Goal: Task Accomplishment & Management: Complete application form

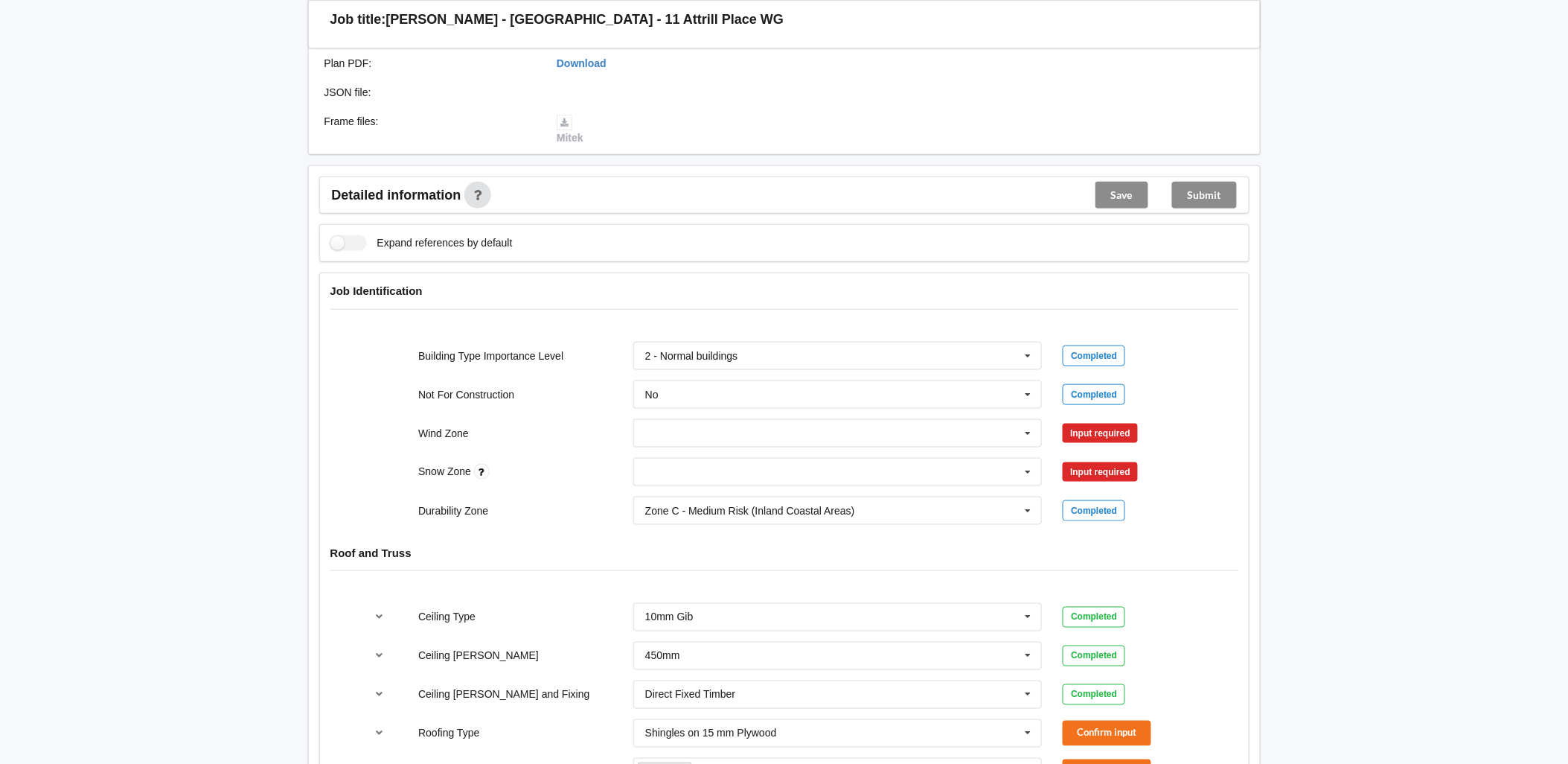
scroll to position [413, 0]
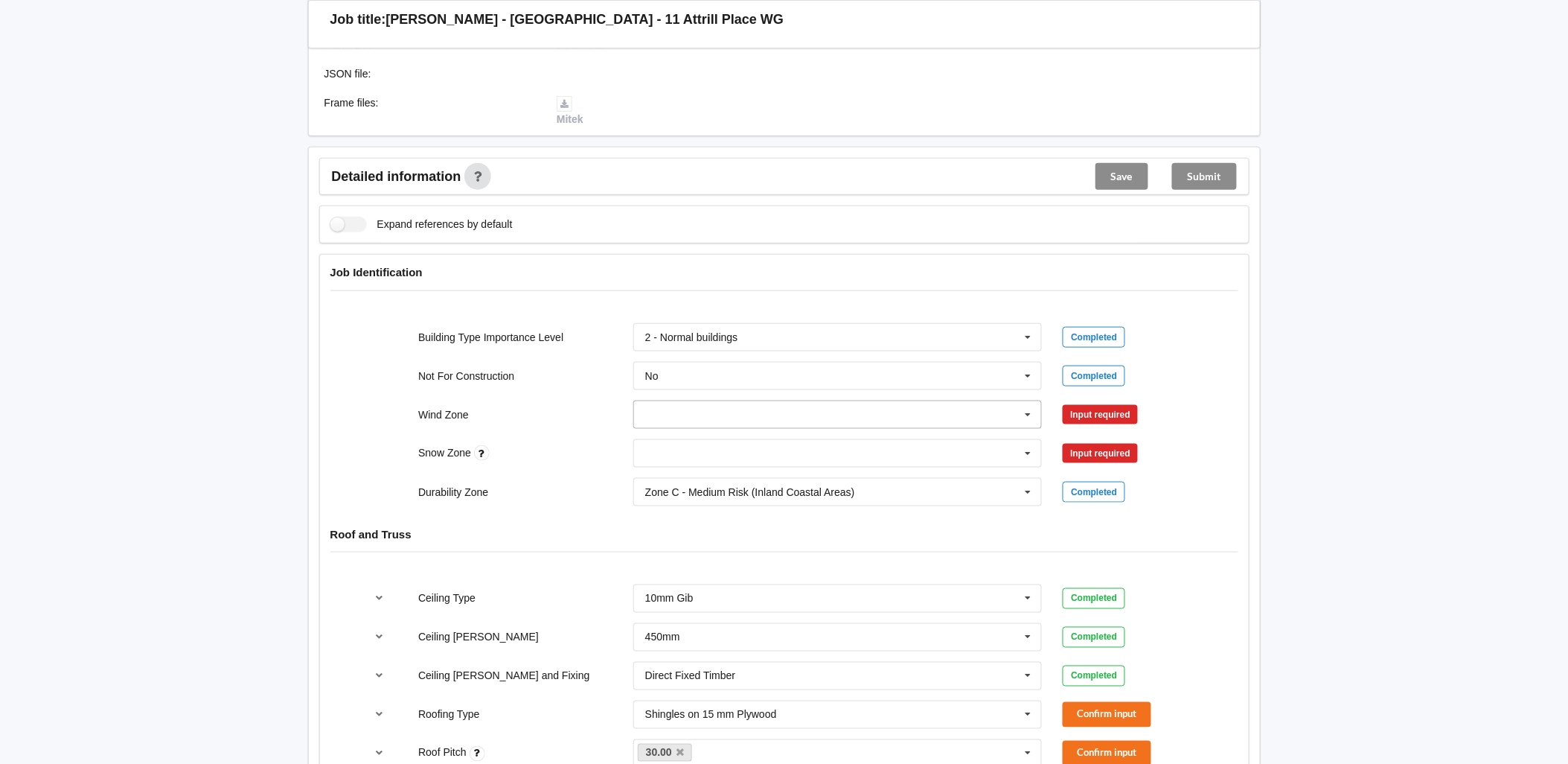
click at [775, 401] on input "text" at bounding box center [839, 414] width 408 height 26
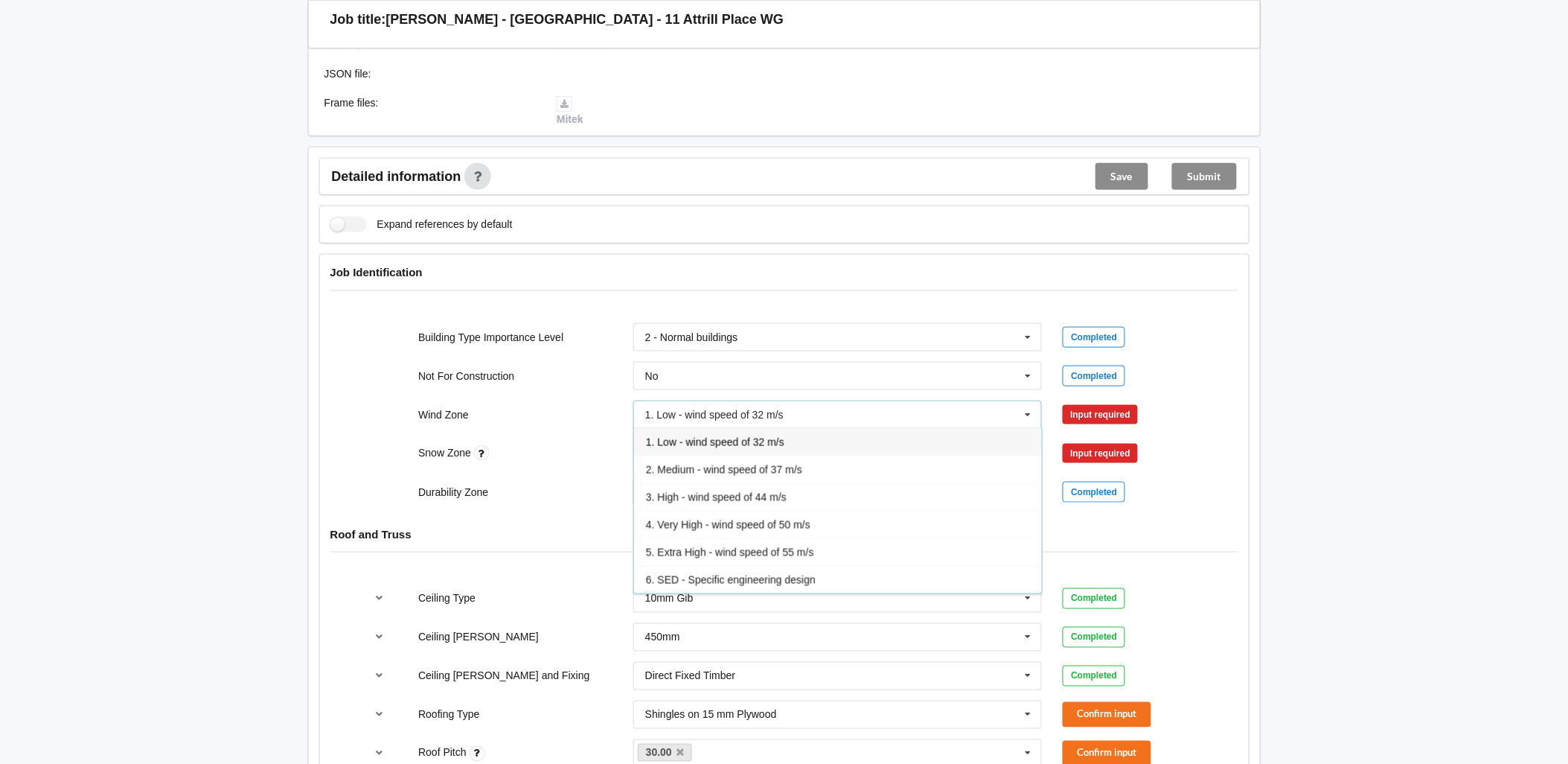
click at [710, 491] on span "3. High - wind speed of 44 m/s" at bounding box center [716, 496] width 140 height 11
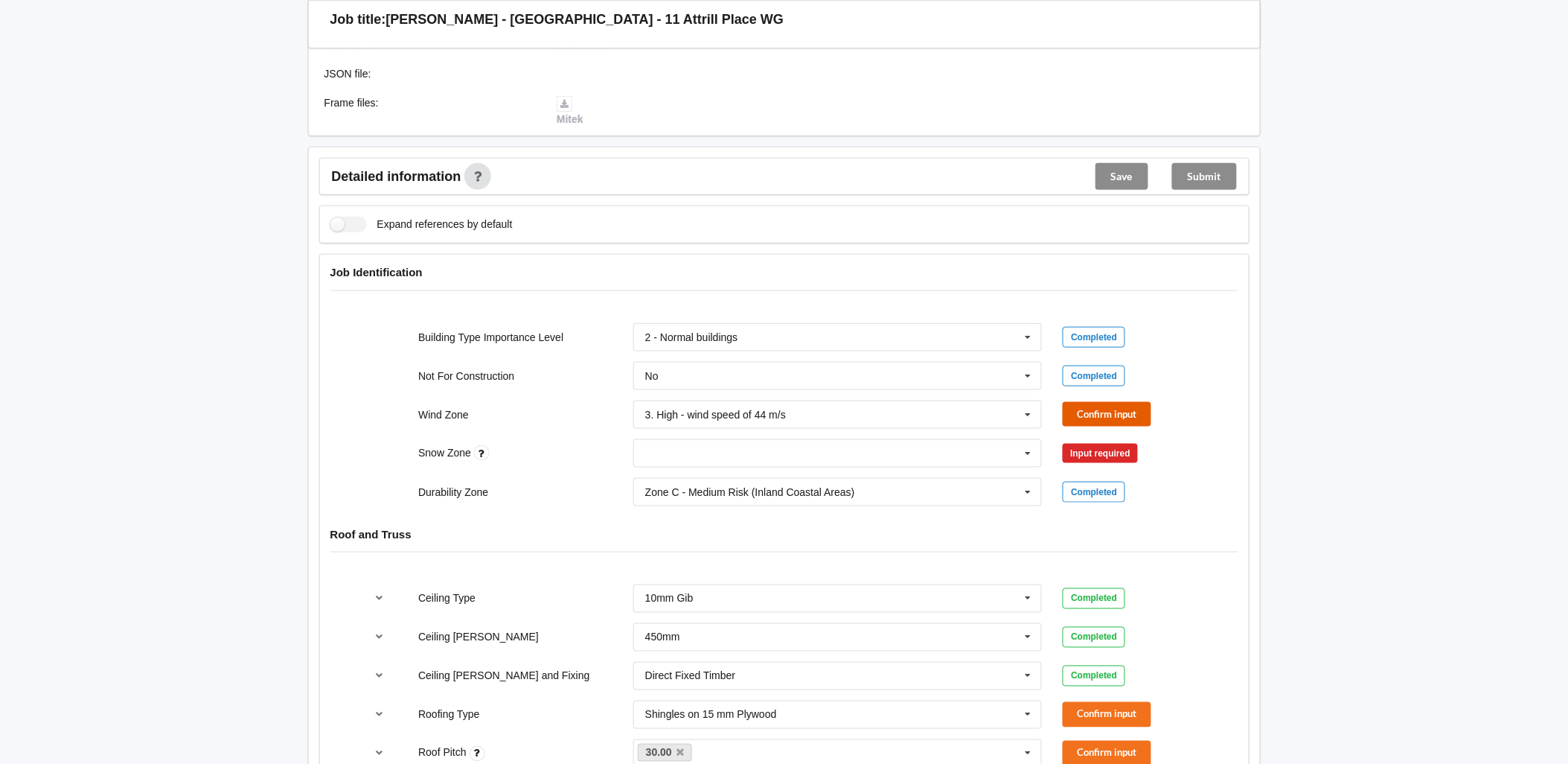
click at [1103, 408] on button "Confirm input" at bounding box center [1106, 414] width 88 height 25
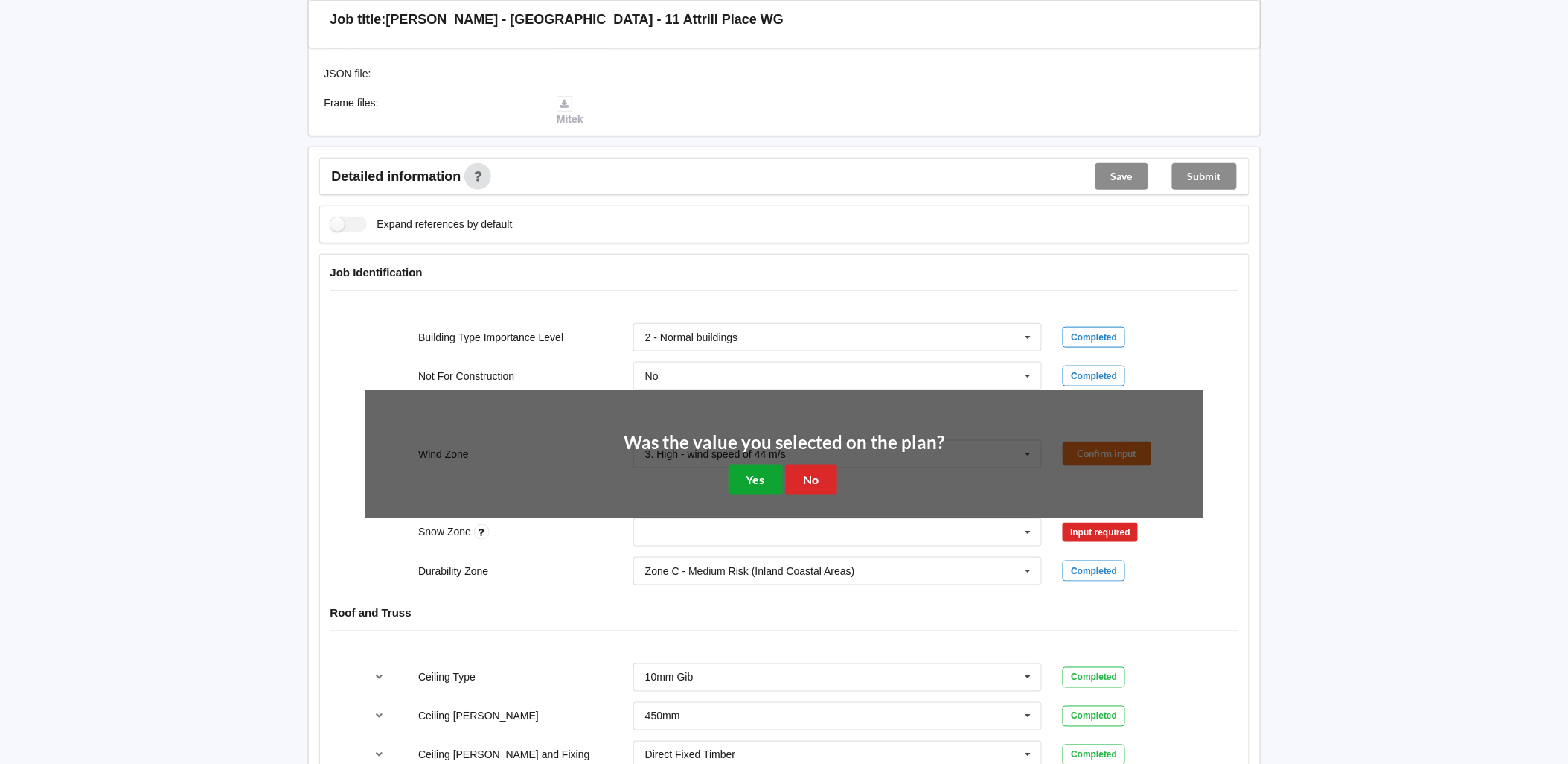
click at [753, 465] on button "Yes" at bounding box center [756, 480] width 55 height 31
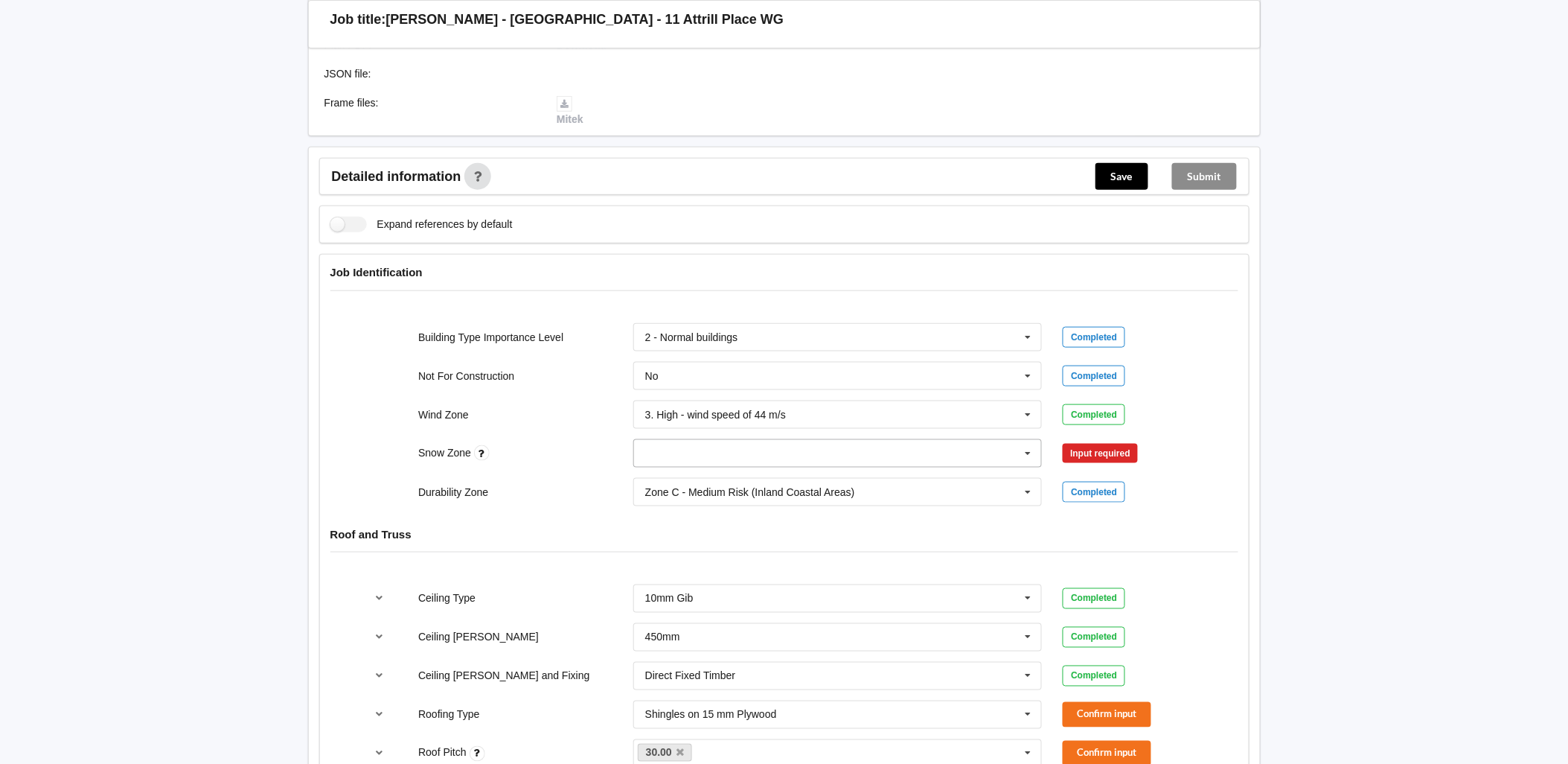
click at [681, 443] on input "text" at bounding box center [839, 453] width 408 height 26
click at [677, 495] on div "N1" at bounding box center [838, 508] width 408 height 27
click at [1106, 441] on button "Confirm input" at bounding box center [1106, 453] width 88 height 25
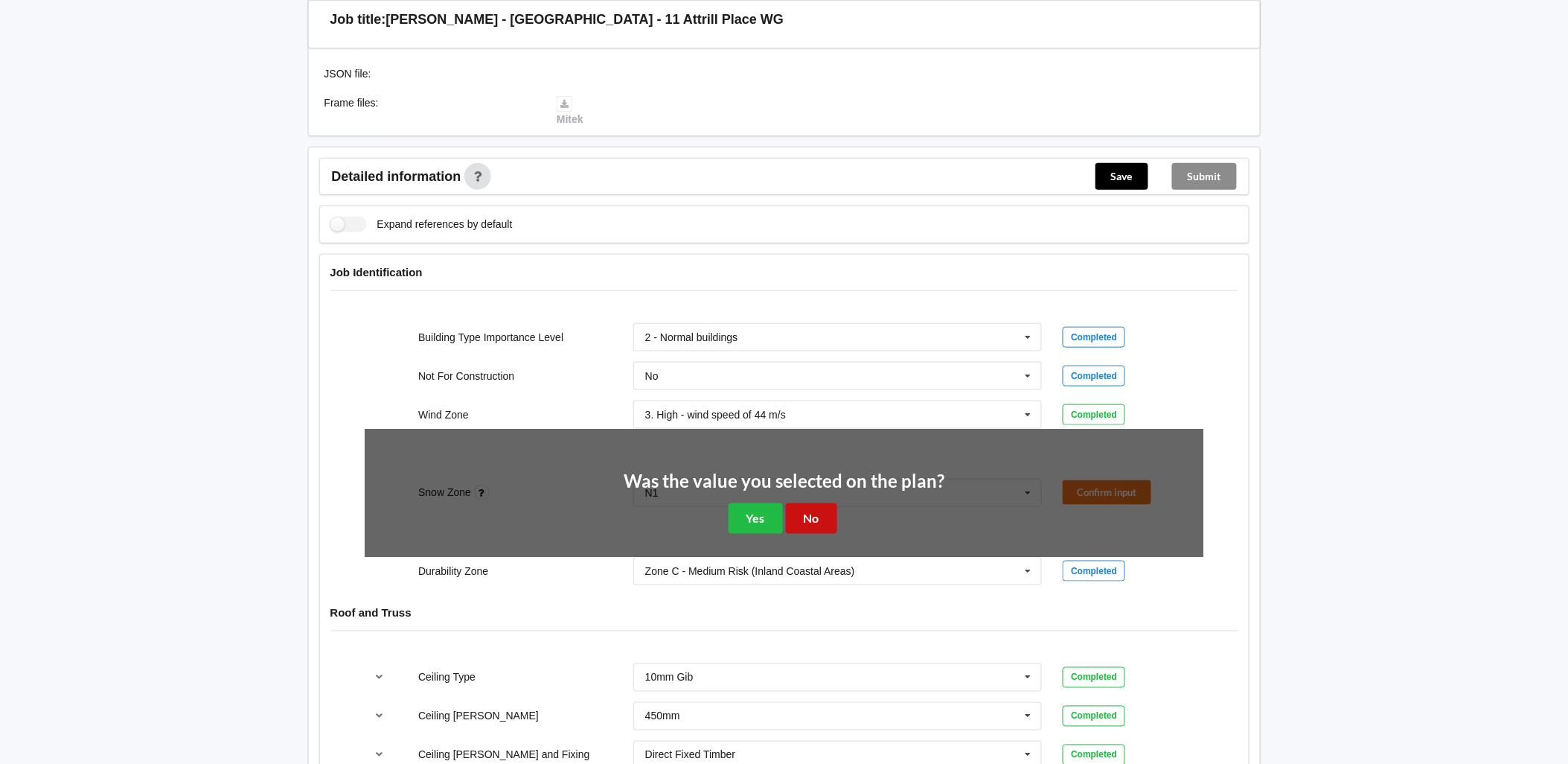
click at [807, 503] on button "No" at bounding box center [811, 518] width 51 height 31
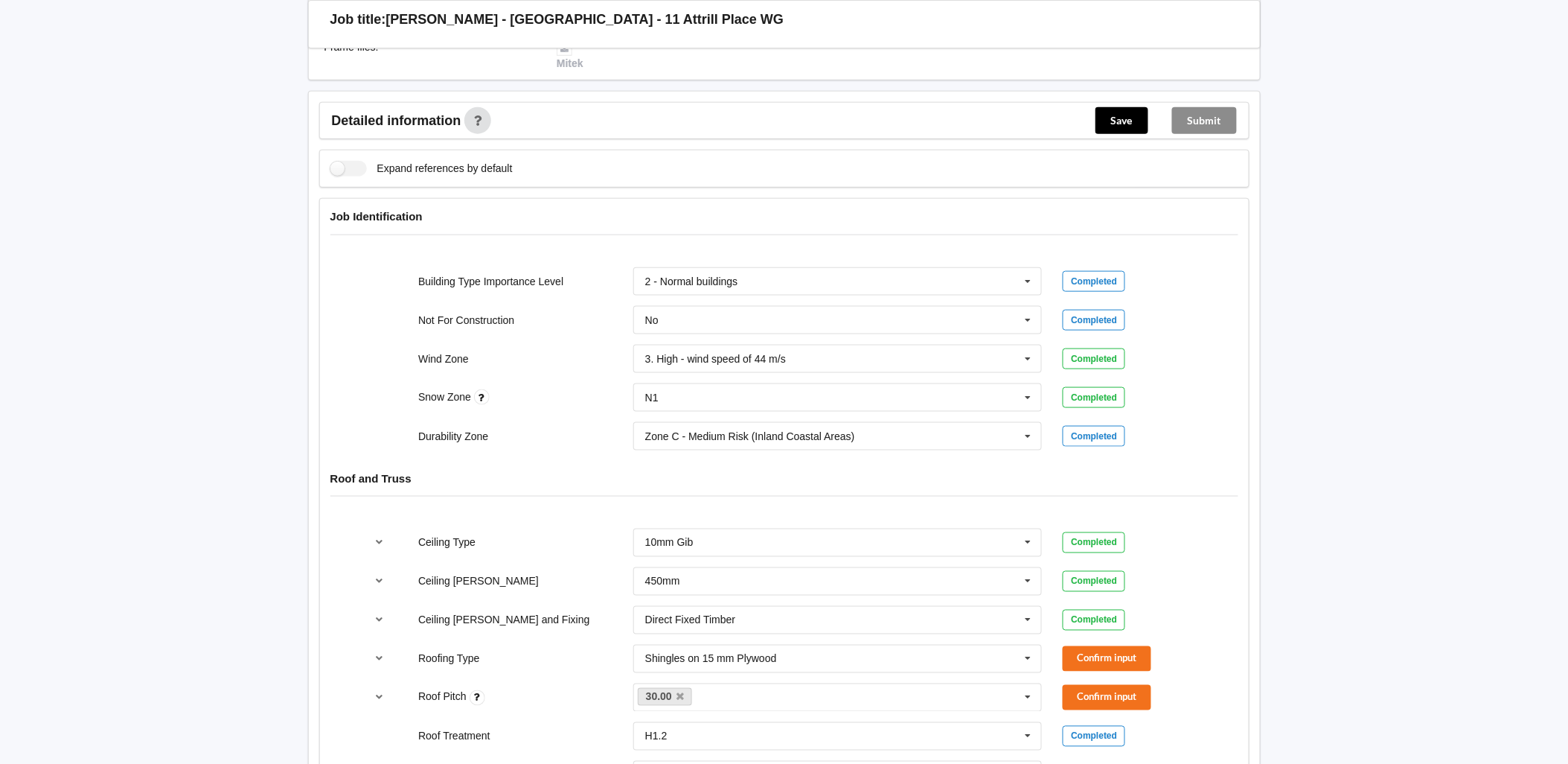
scroll to position [579, 0]
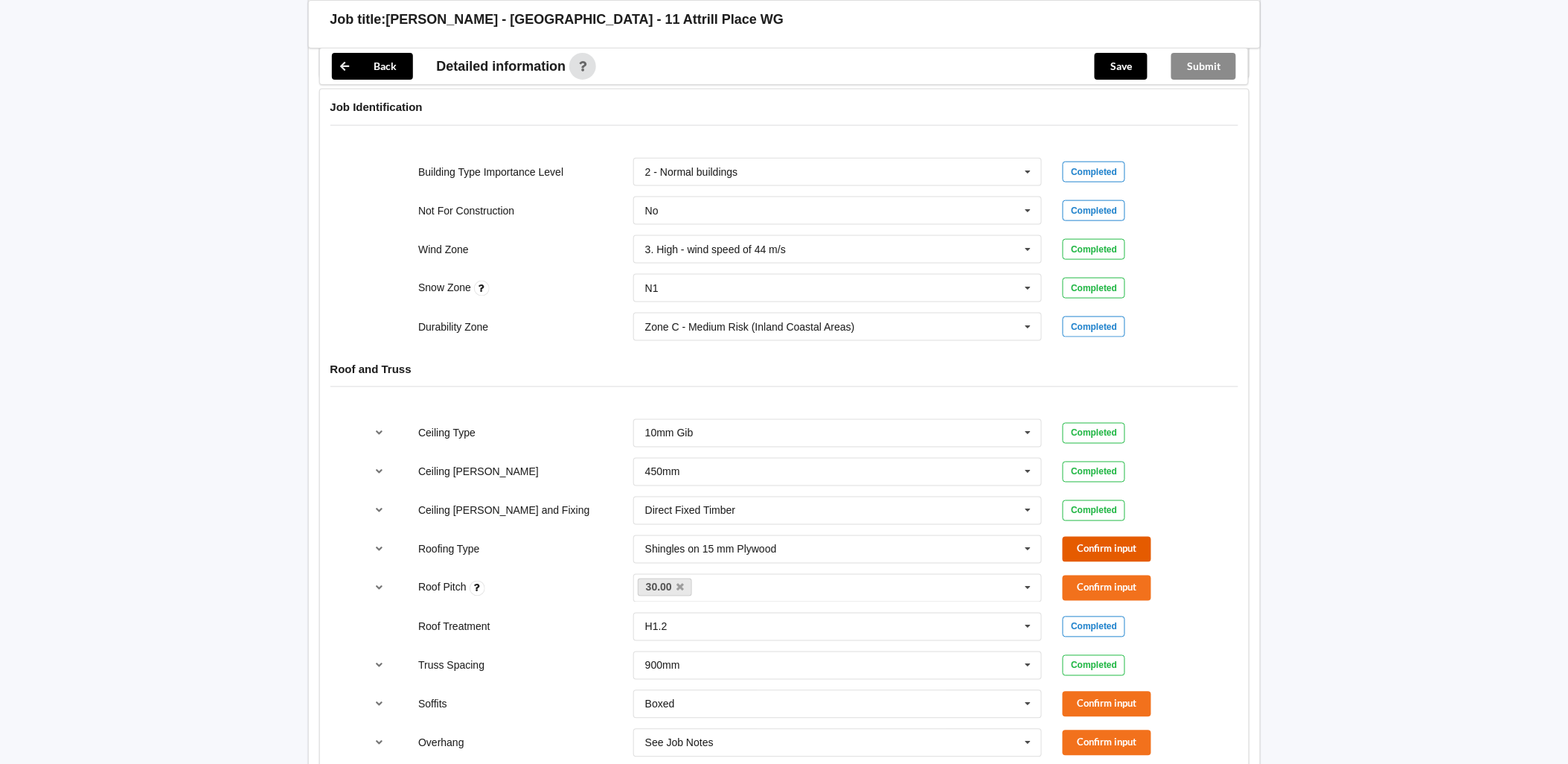
click at [1075, 537] on button "Confirm input" at bounding box center [1106, 549] width 88 height 25
click at [1114, 575] on button "Confirm input" at bounding box center [1106, 587] width 88 height 25
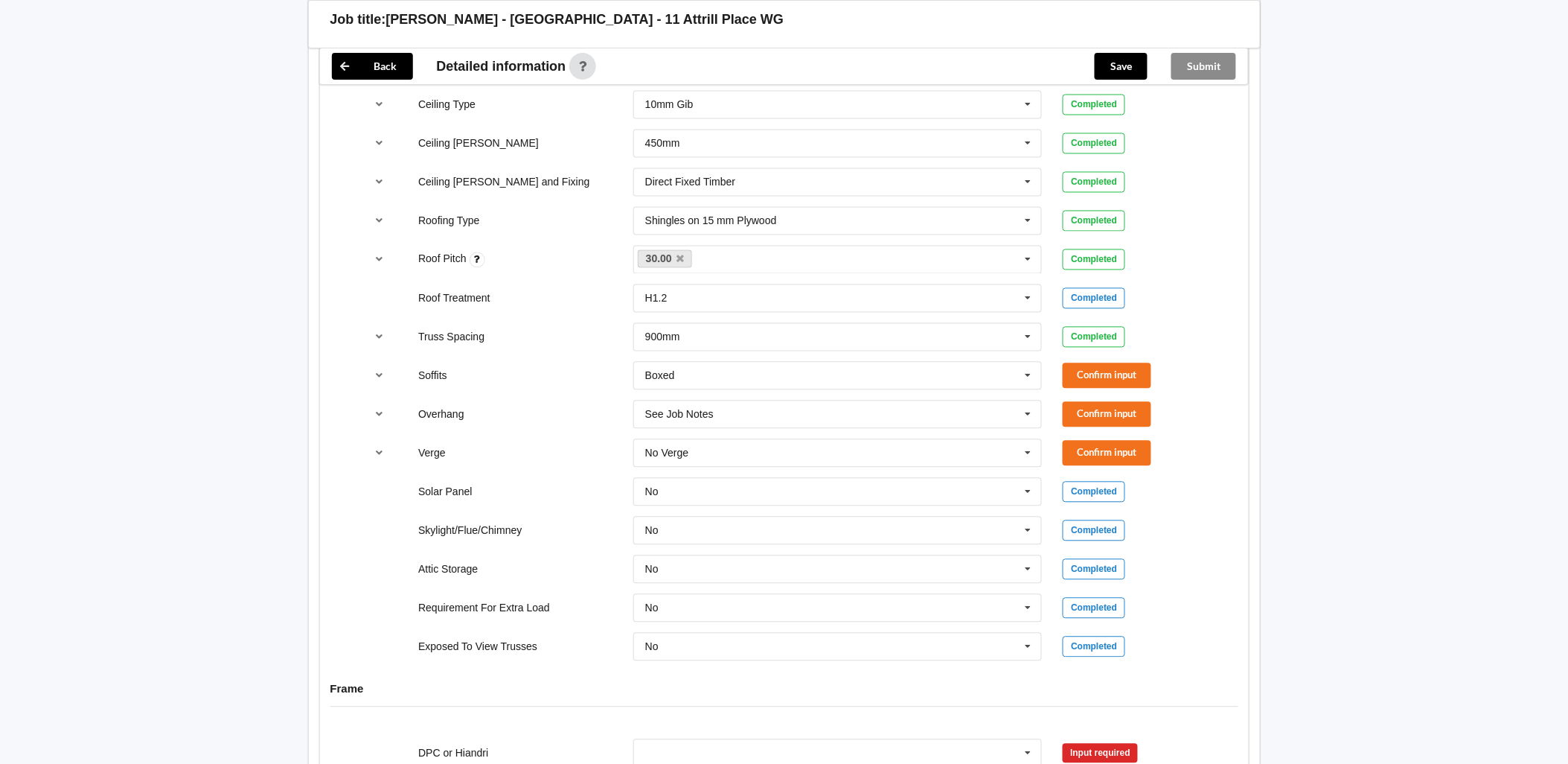
scroll to position [910, 0]
click at [1107, 360] on button "Confirm input" at bounding box center [1106, 373] width 88 height 25
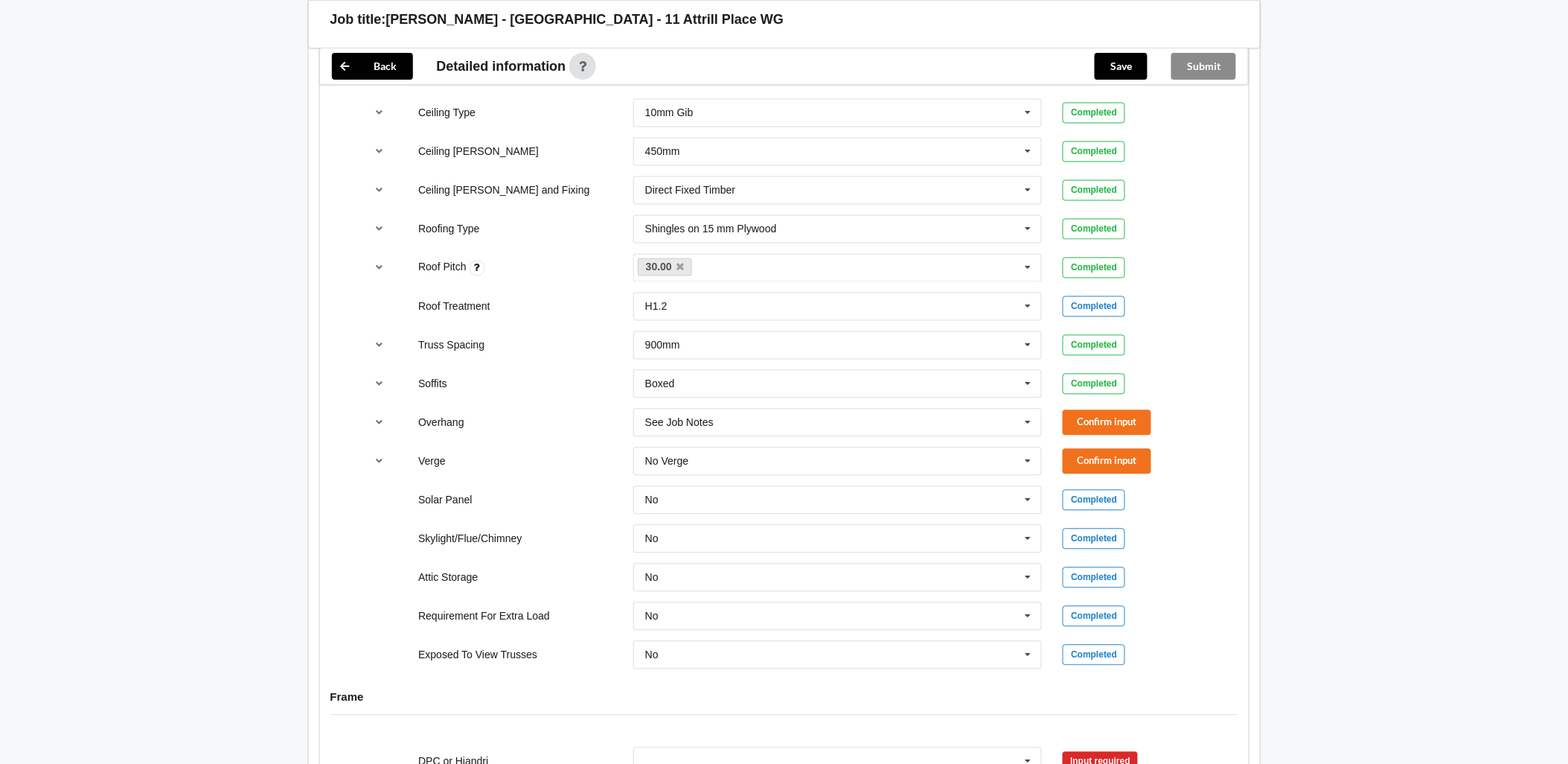
scroll to position [897, 0]
click at [1024, 410] on icon at bounding box center [1028, 423] width 22 height 27
click at [736, 519] on div "600mm" at bounding box center [838, 533] width 408 height 27
click at [1091, 412] on button "Confirm input" at bounding box center [1106, 423] width 88 height 25
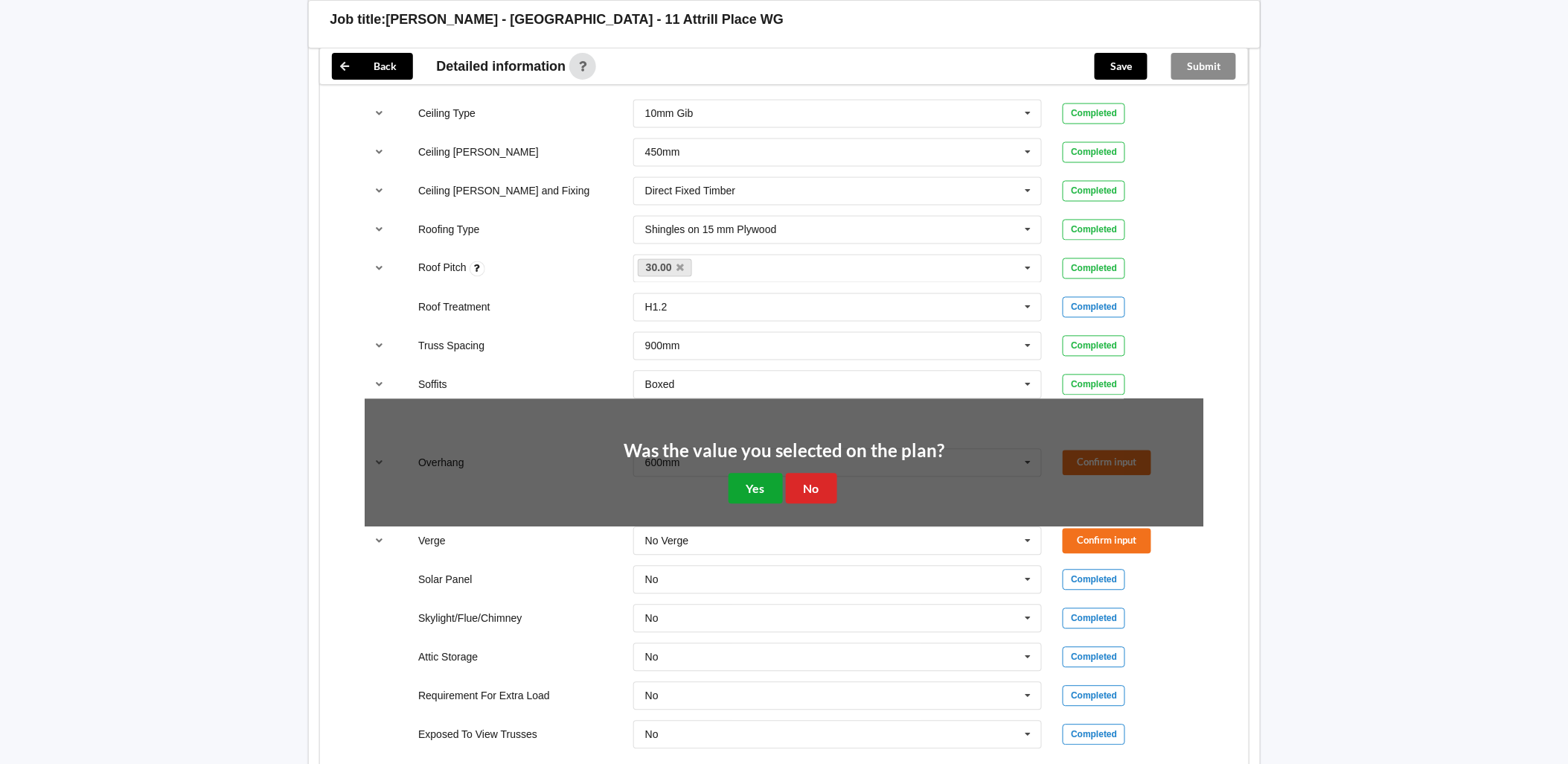
click at [764, 473] on button "Yes" at bounding box center [756, 488] width 55 height 31
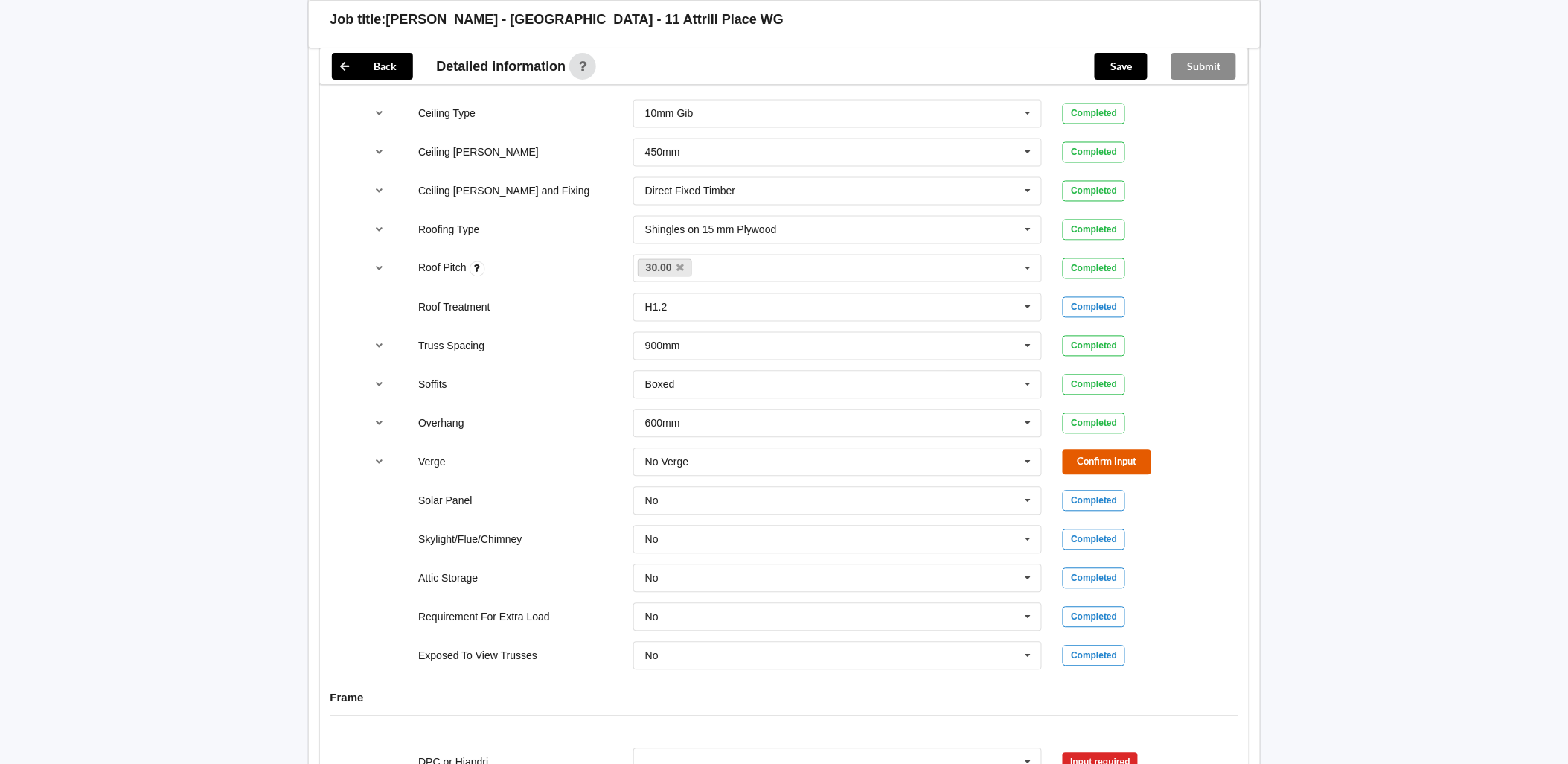
drag, startPoint x: 1142, startPoint y: 442, endPoint x: 1134, endPoint y: 444, distance: 8.2
click at [1142, 450] on button "Confirm input" at bounding box center [1106, 462] width 88 height 25
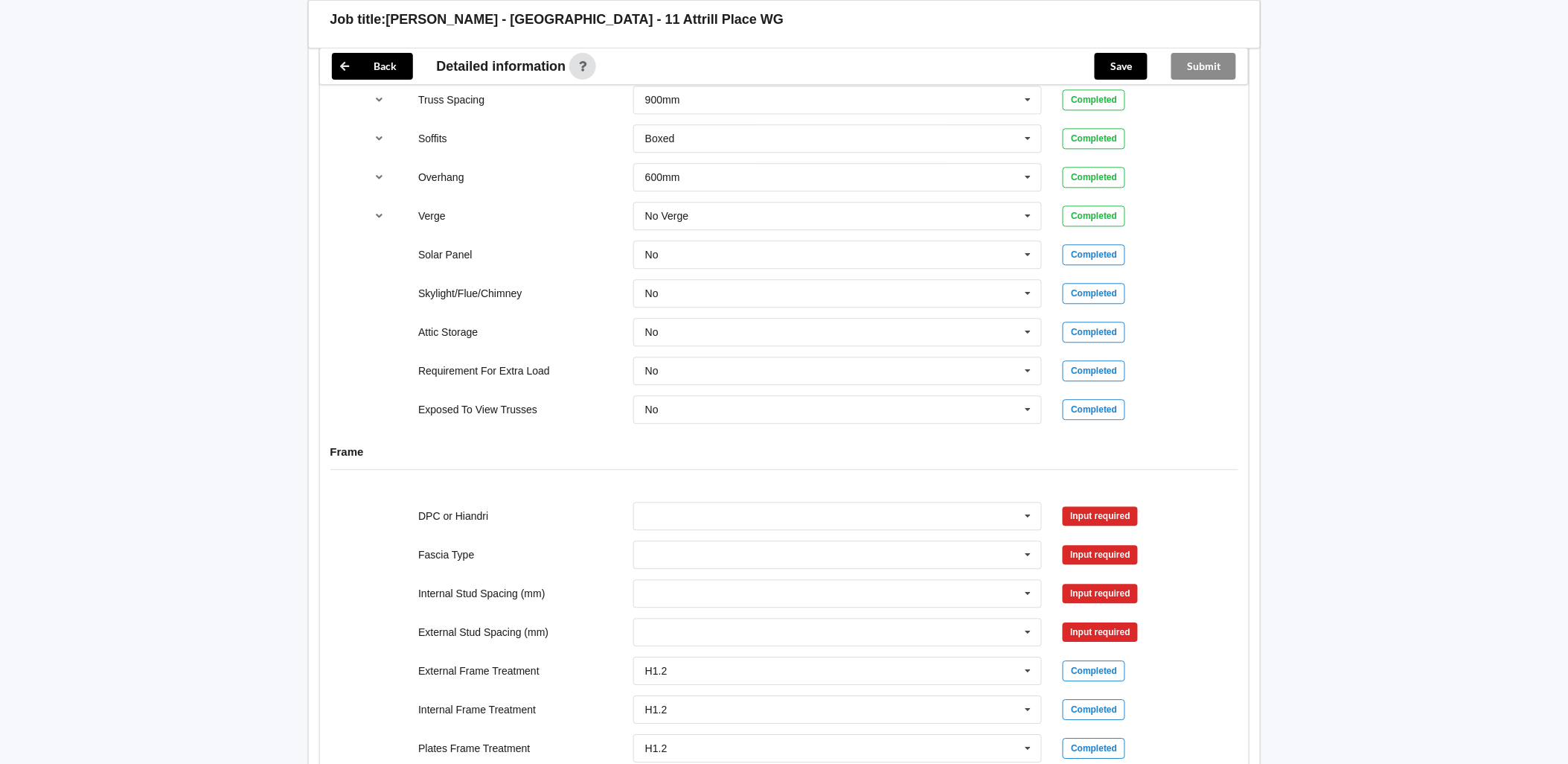
scroll to position [1146, 0]
click at [807, 500] on input "text" at bounding box center [839, 513] width 408 height 26
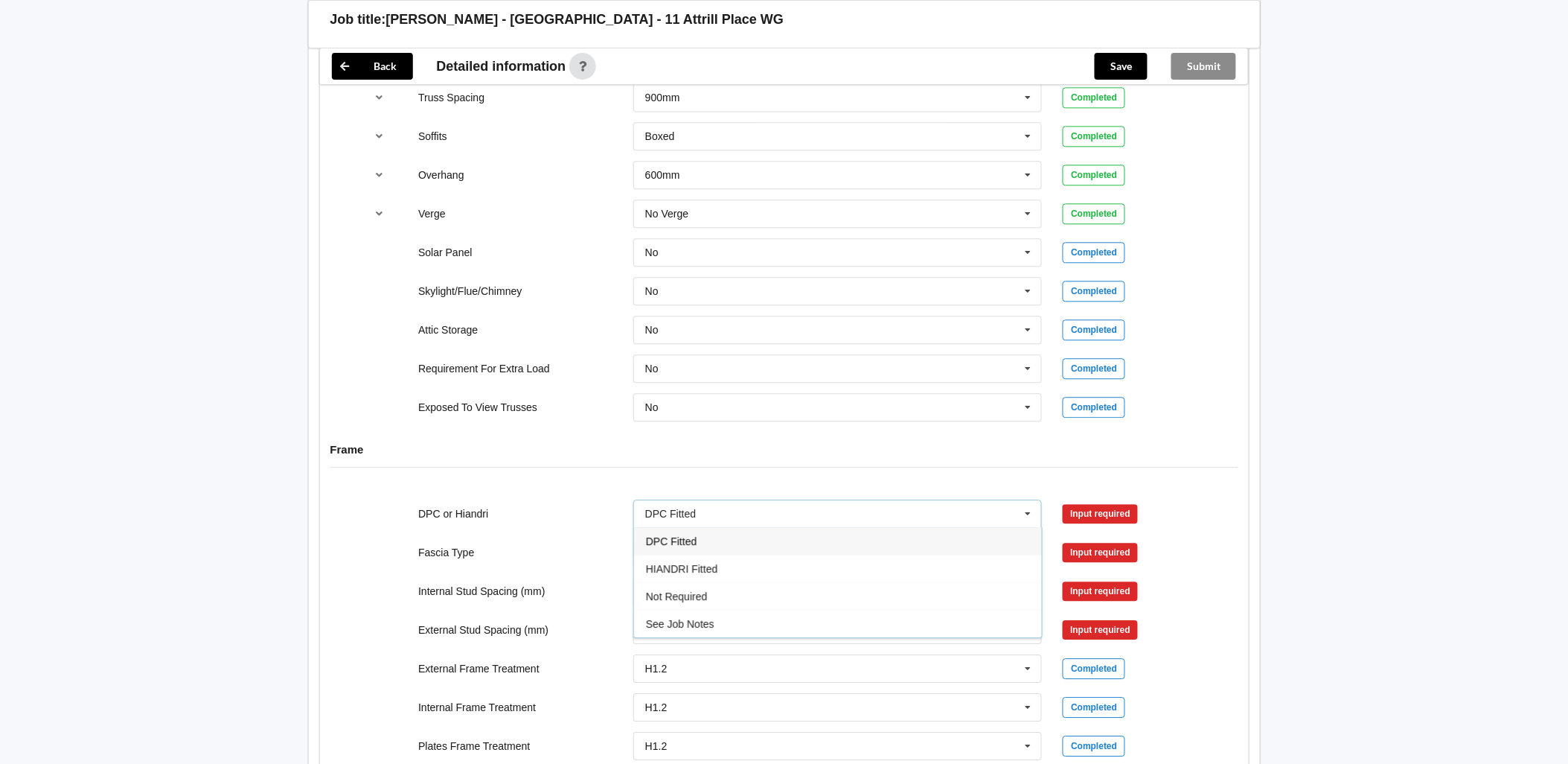
click at [727, 531] on div "DPC Fitted" at bounding box center [838, 541] width 408 height 27
click at [1131, 507] on button "Confirm input" at bounding box center [1106, 514] width 88 height 25
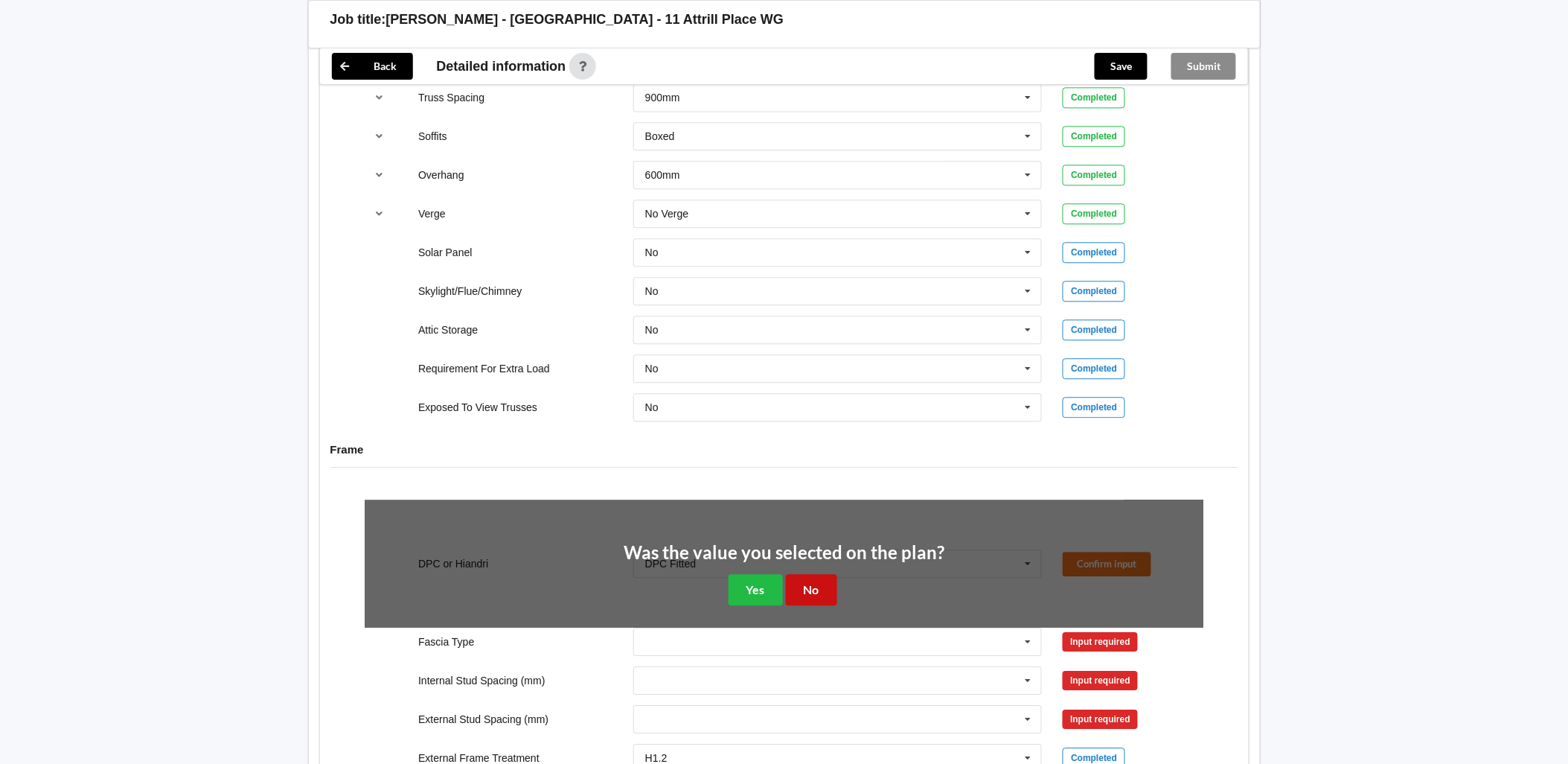
click at [821, 580] on button "No" at bounding box center [811, 589] width 51 height 31
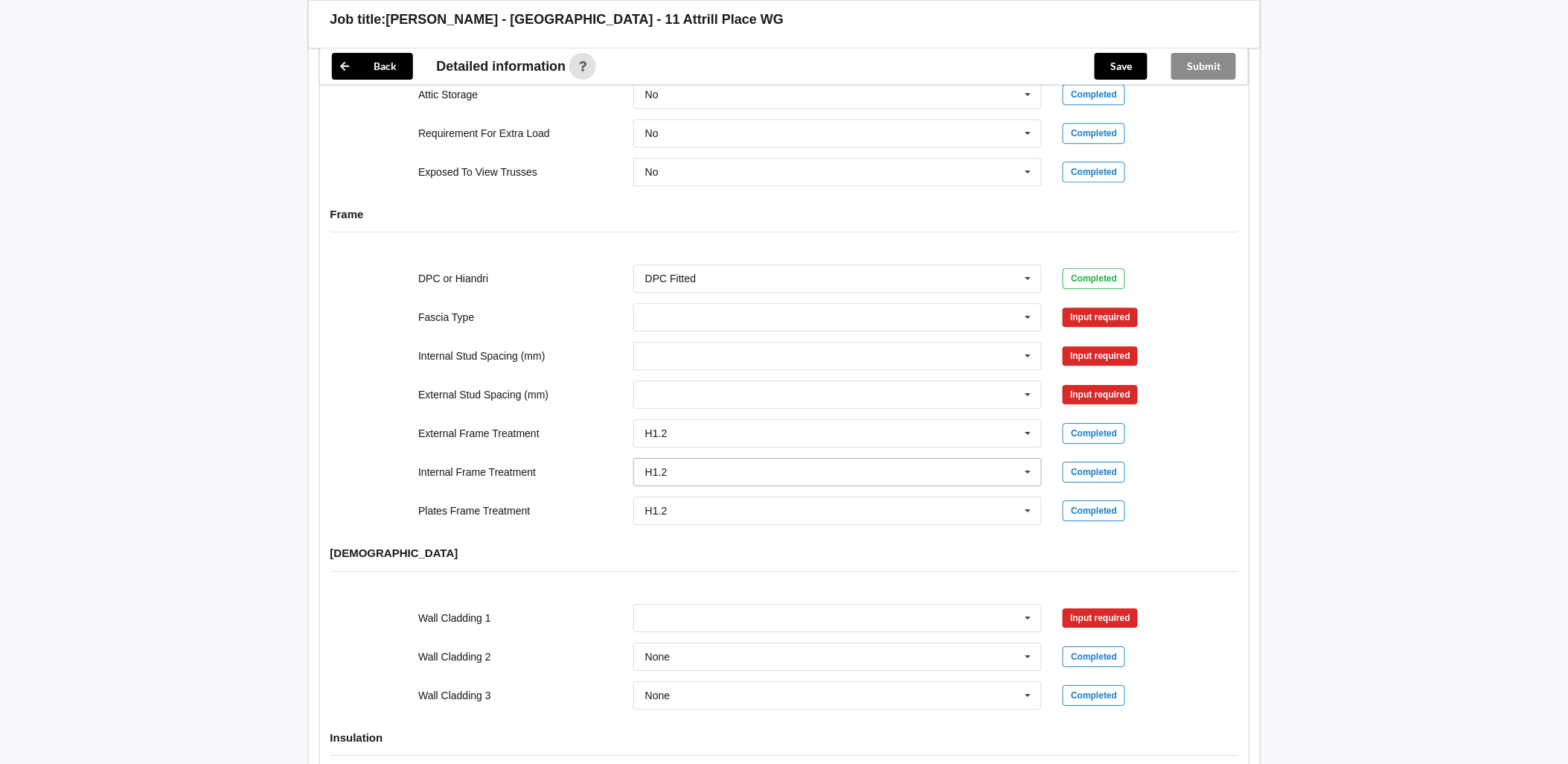
scroll to position [1380, 0]
click at [1029, 305] on icon at bounding box center [1028, 318] width 22 height 27
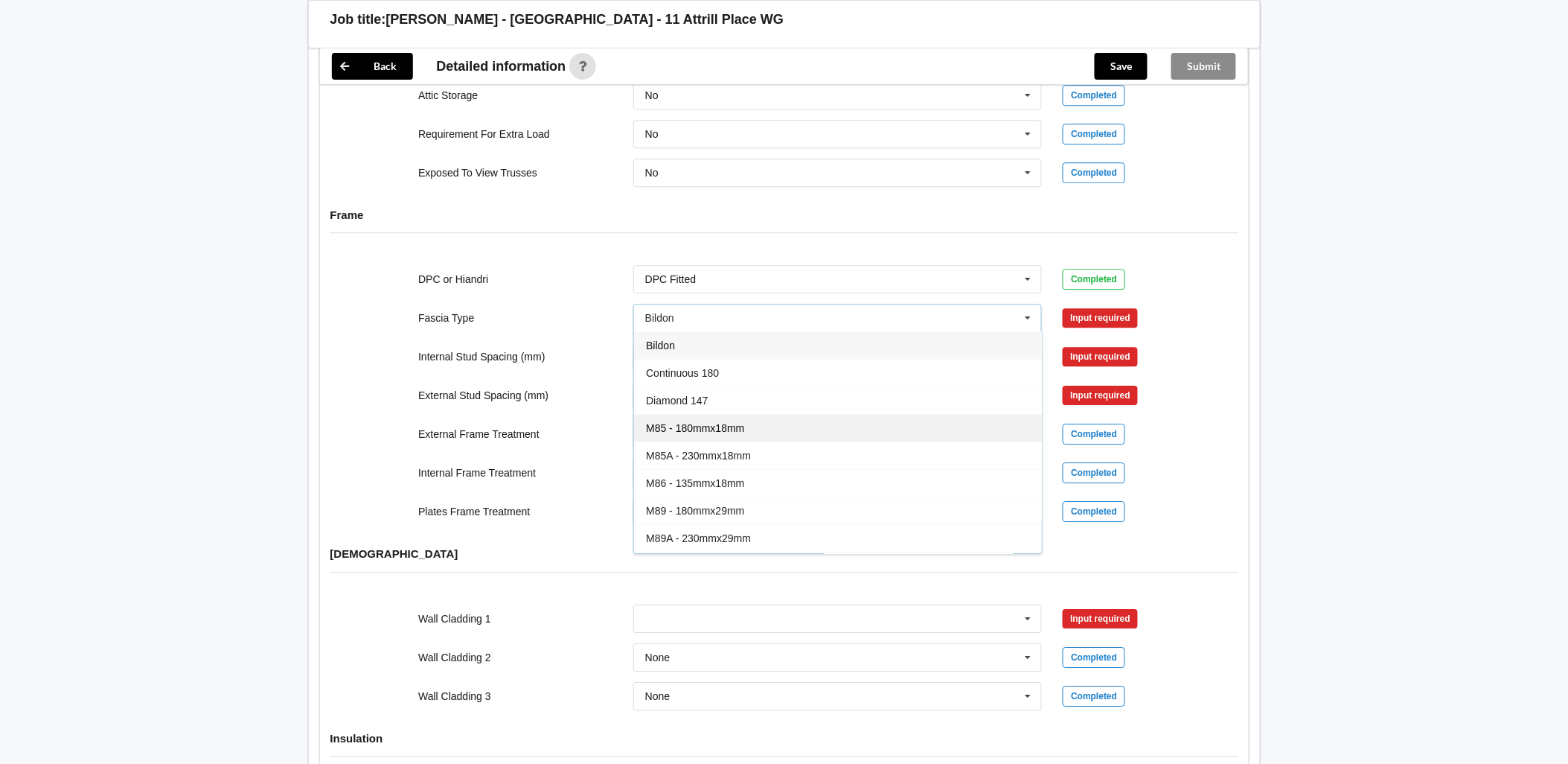
click at [725, 422] on span "M85 - 180mmx18mm" at bounding box center [695, 427] width 98 height 11
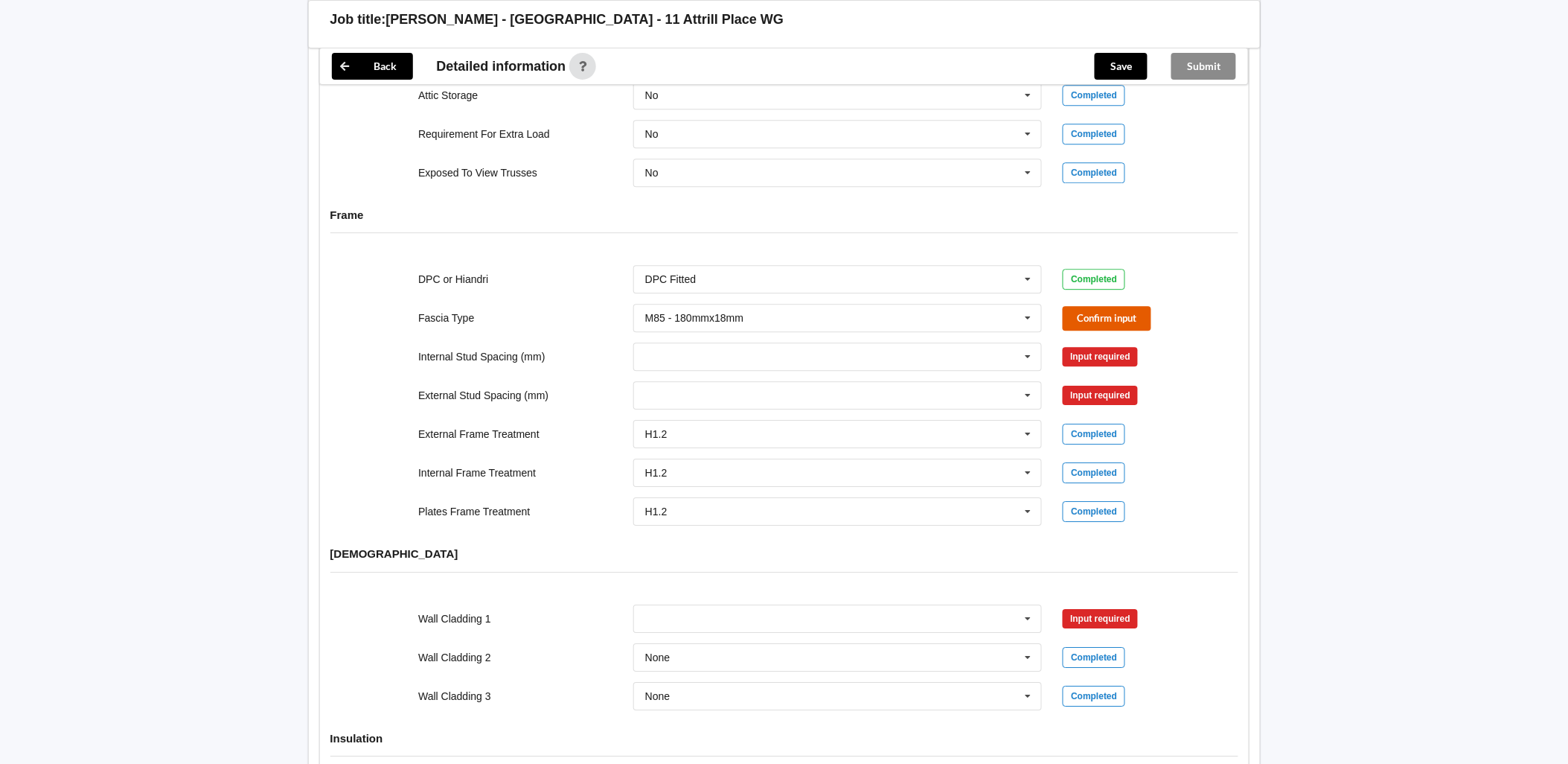
click at [1099, 311] on button "Confirm input" at bounding box center [1106, 318] width 88 height 25
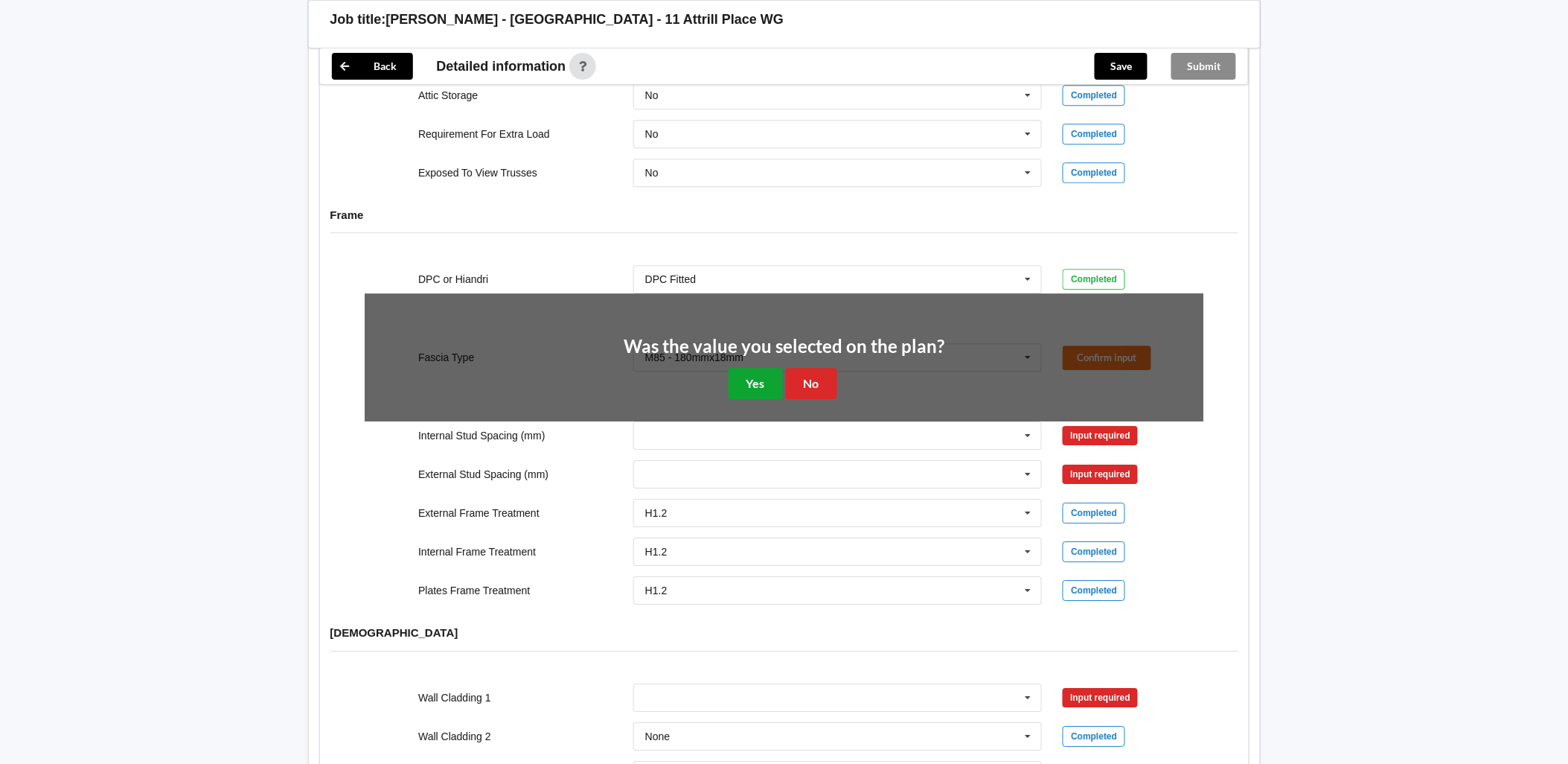
click at [758, 369] on button "Yes" at bounding box center [756, 382] width 55 height 31
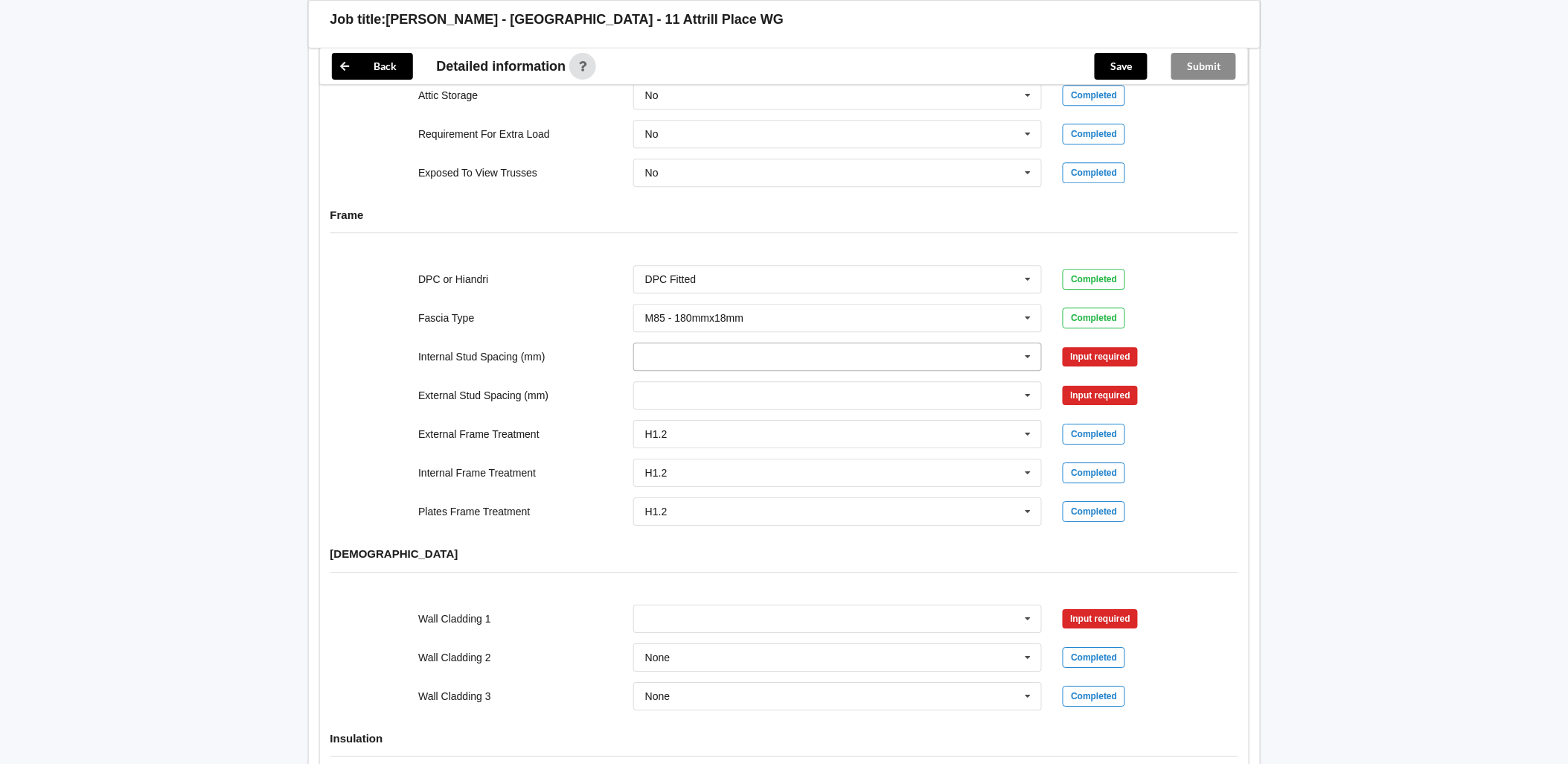
click at [1028, 346] on icon at bounding box center [1028, 357] width 22 height 27
click at [911, 508] on div "Multiple Values – See As Per Plan" at bounding box center [838, 521] width 408 height 27
click at [1022, 382] on icon at bounding box center [1028, 395] width 22 height 27
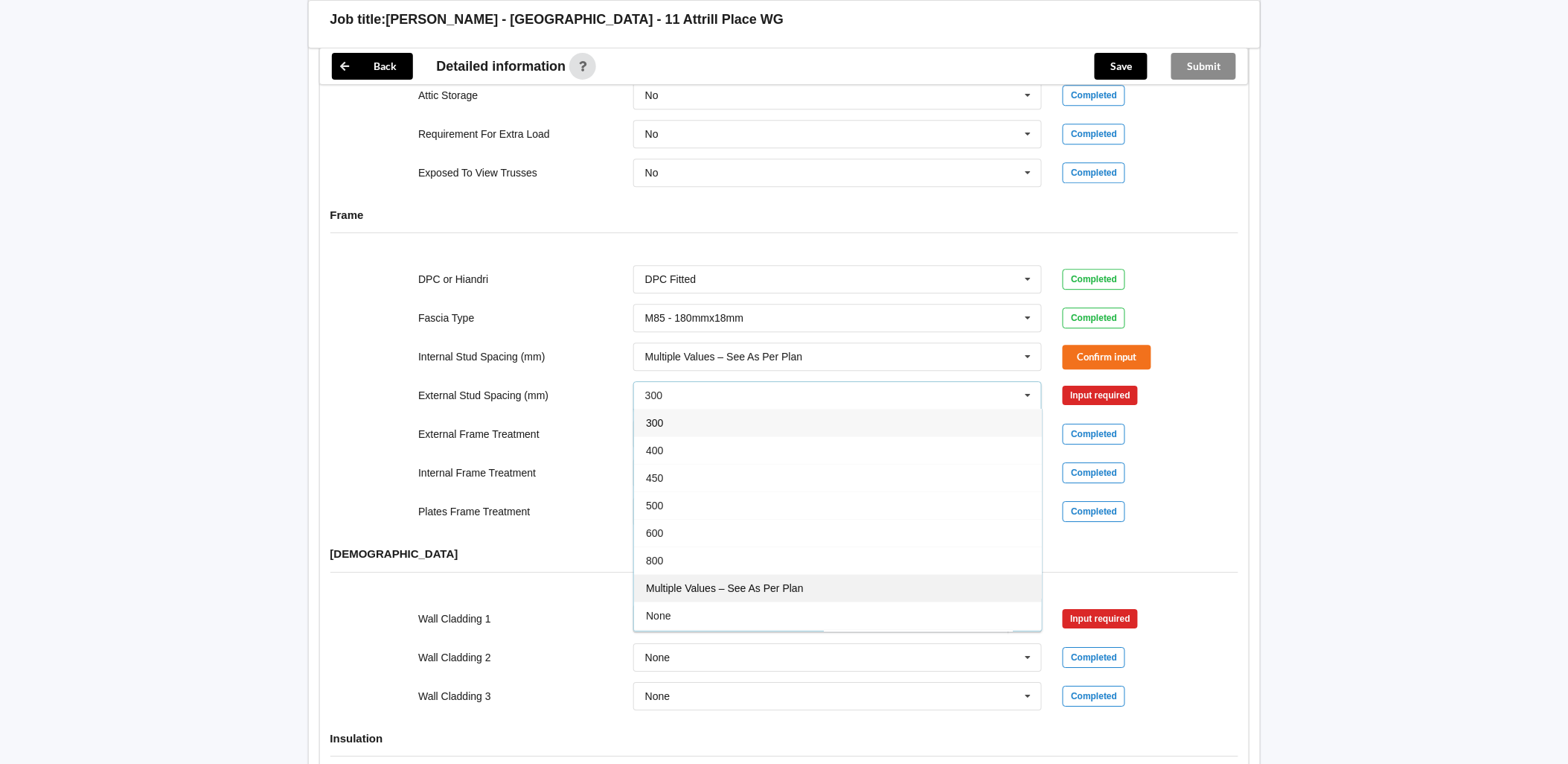
click at [841, 574] on div "Multiple Values – See As Per Plan" at bounding box center [838, 587] width 408 height 27
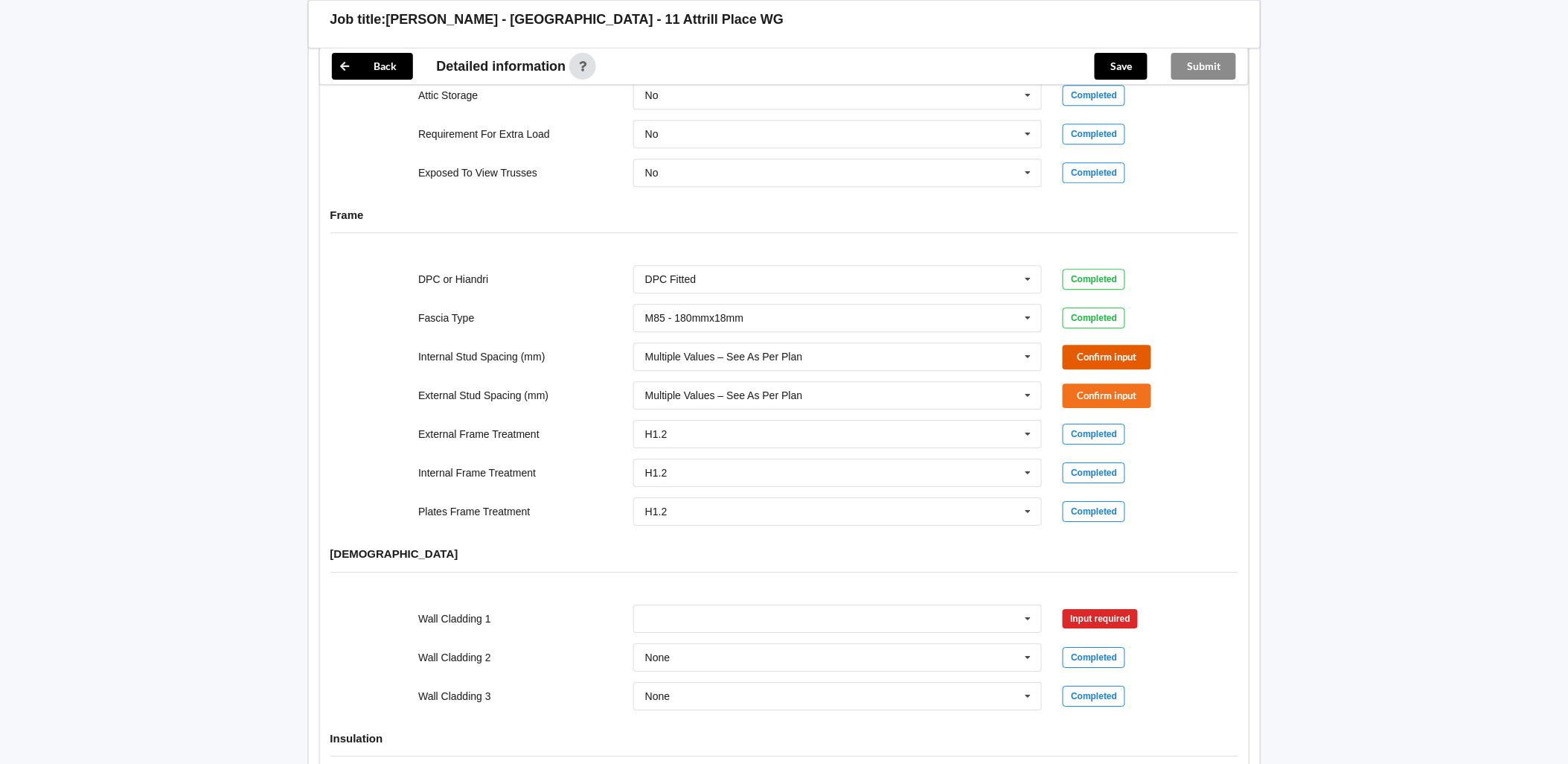
click at [1125, 344] on button "Confirm input" at bounding box center [1106, 357] width 88 height 25
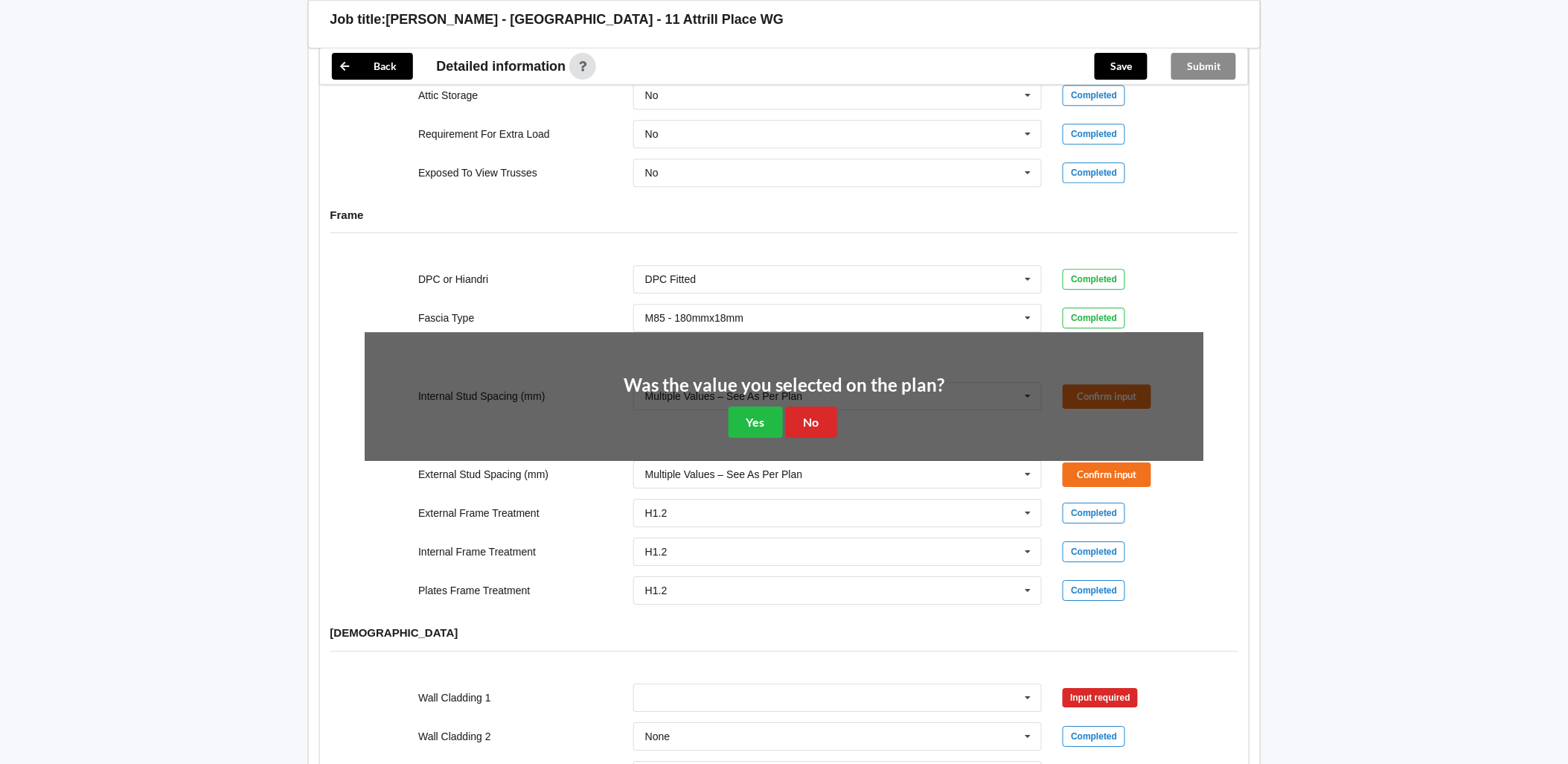
click at [750, 390] on div "Was the value you selected on the plan? Yes No" at bounding box center [783, 407] width 320 height 62
drag, startPoint x: 754, startPoint y: 398, endPoint x: 1031, endPoint y: 390, distance: 277.1
click at [755, 406] on button "Yes" at bounding box center [756, 421] width 55 height 31
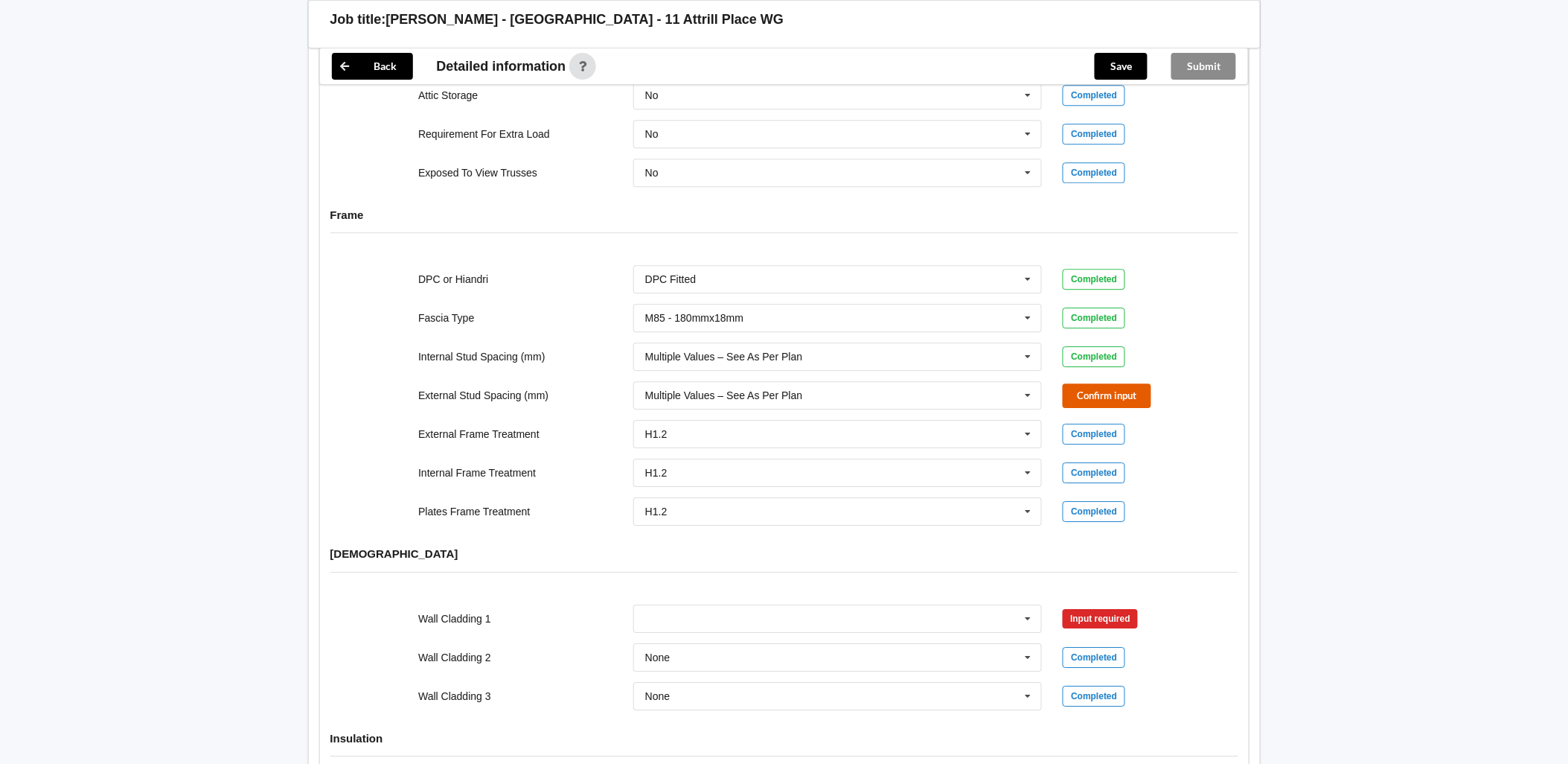
click at [1089, 383] on button "Confirm input" at bounding box center [1106, 396] width 88 height 25
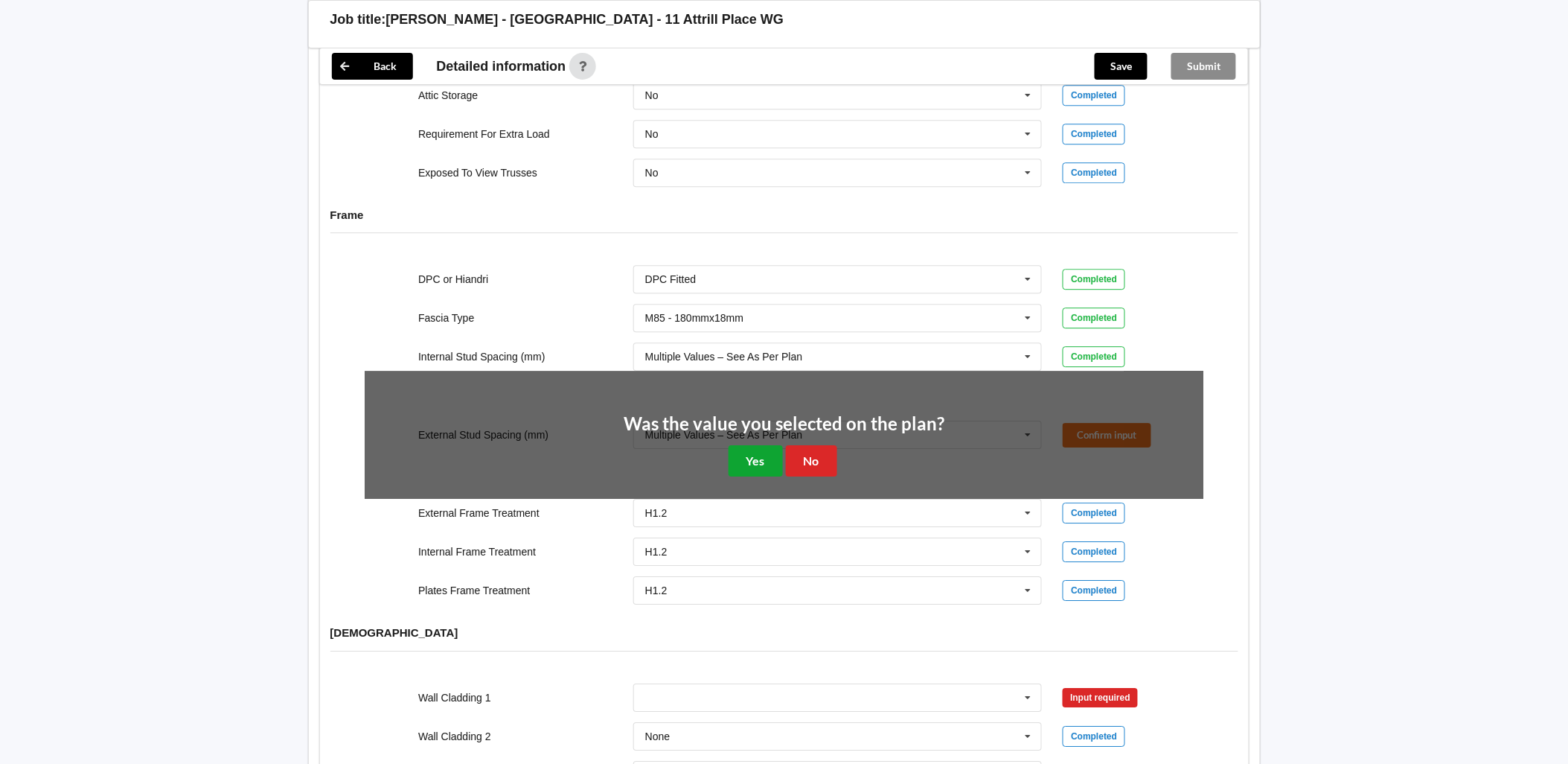
click at [759, 445] on button "Yes" at bounding box center [756, 460] width 55 height 31
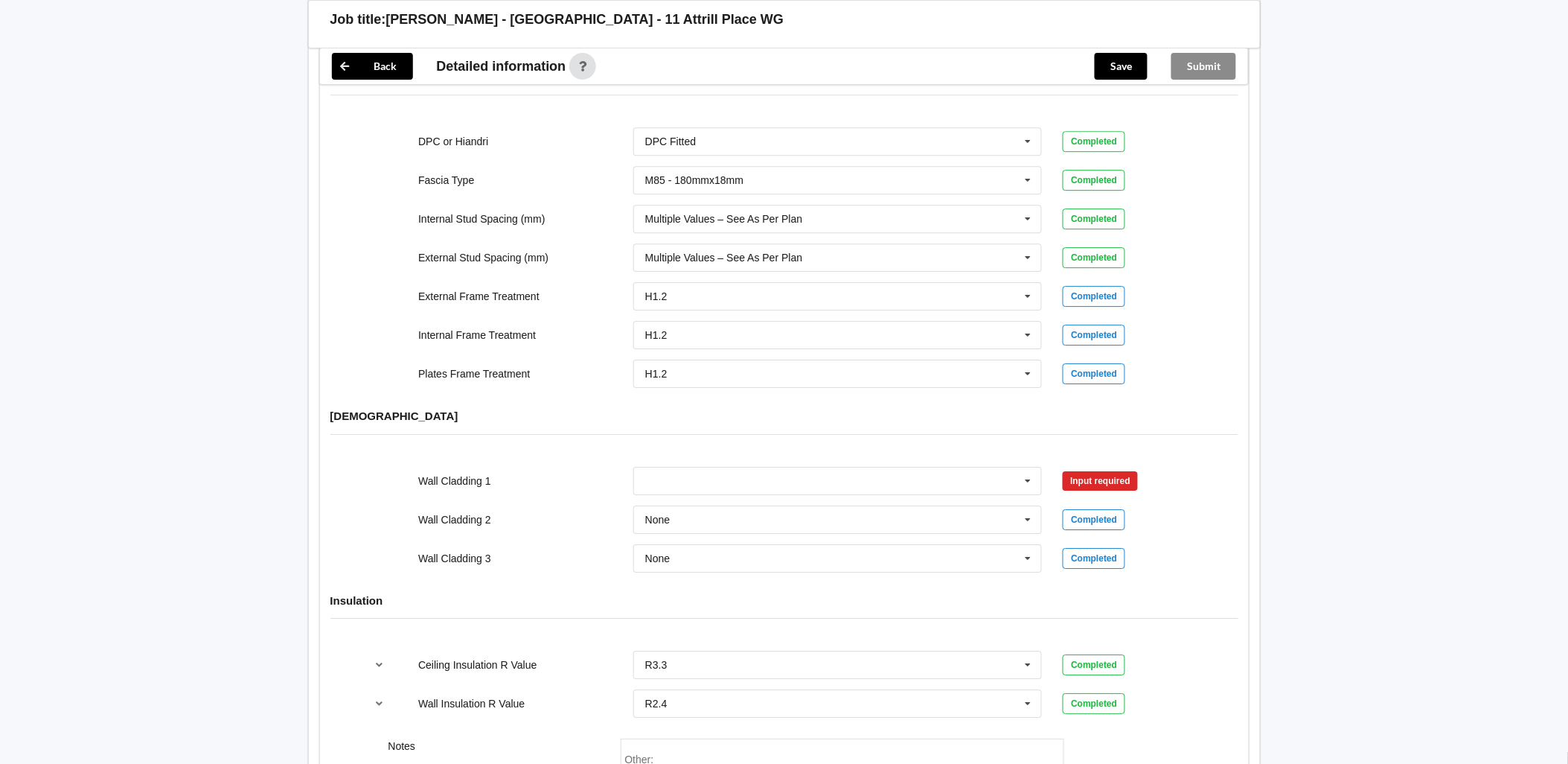
scroll to position [1546, 0]
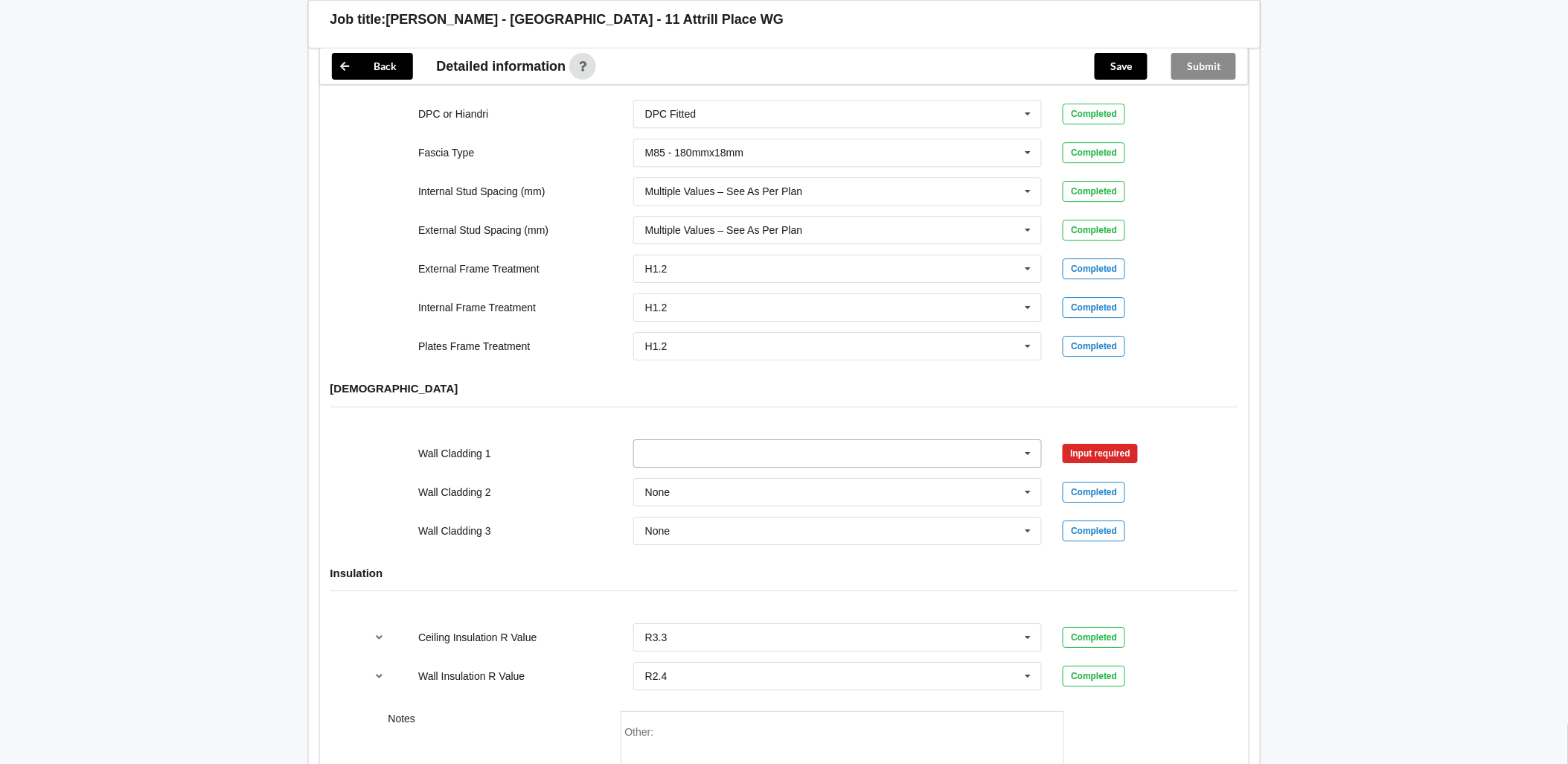
click at [1025, 440] on icon at bounding box center [1028, 453] width 22 height 27
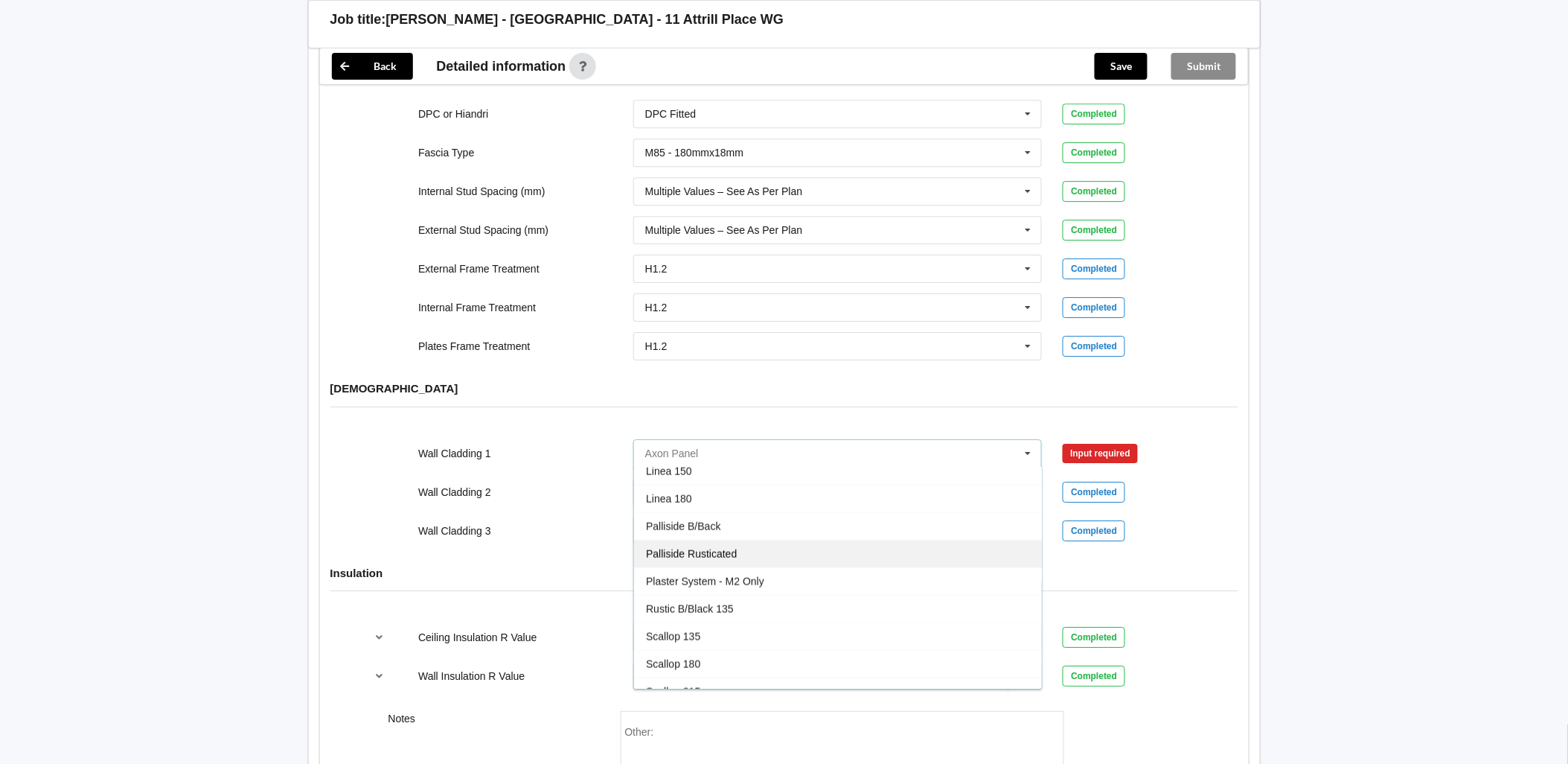
scroll to position [661, 0]
click at [793, 549] on div "Plaster System - M2 Only" at bounding box center [838, 563] width 408 height 27
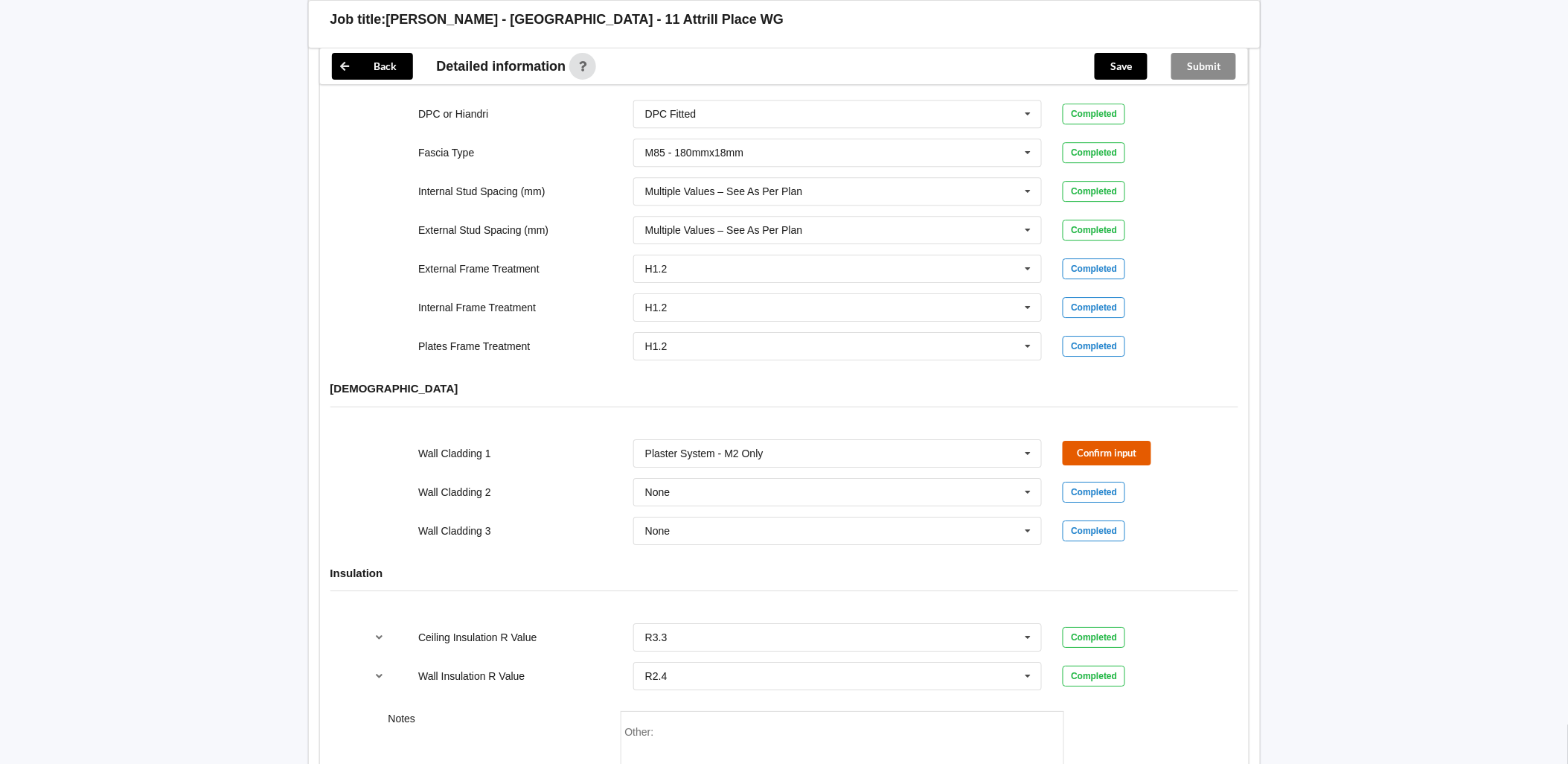
click at [1099, 441] on button "Confirm input" at bounding box center [1106, 453] width 88 height 25
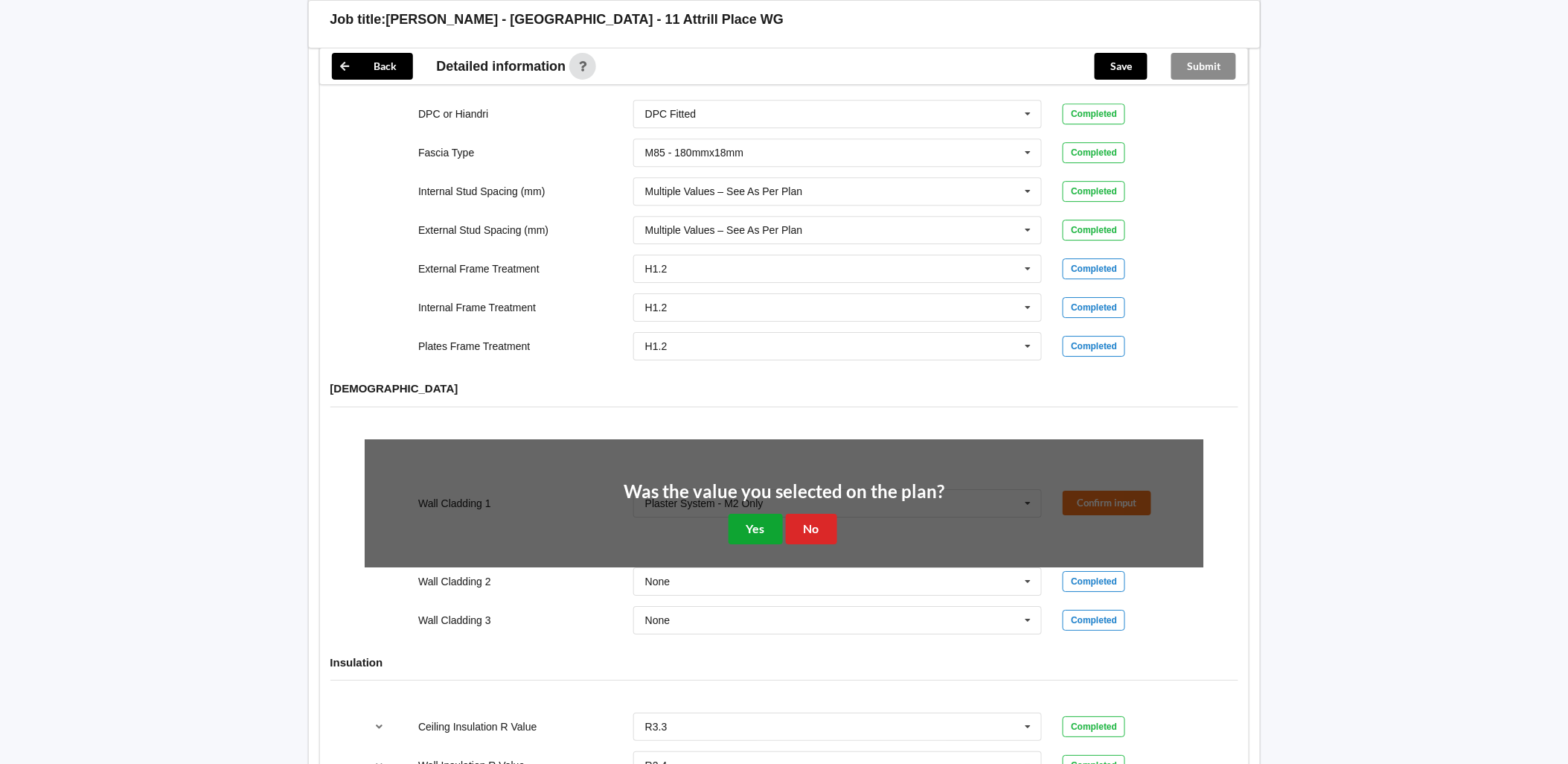
click at [749, 514] on button "Yes" at bounding box center [756, 529] width 55 height 31
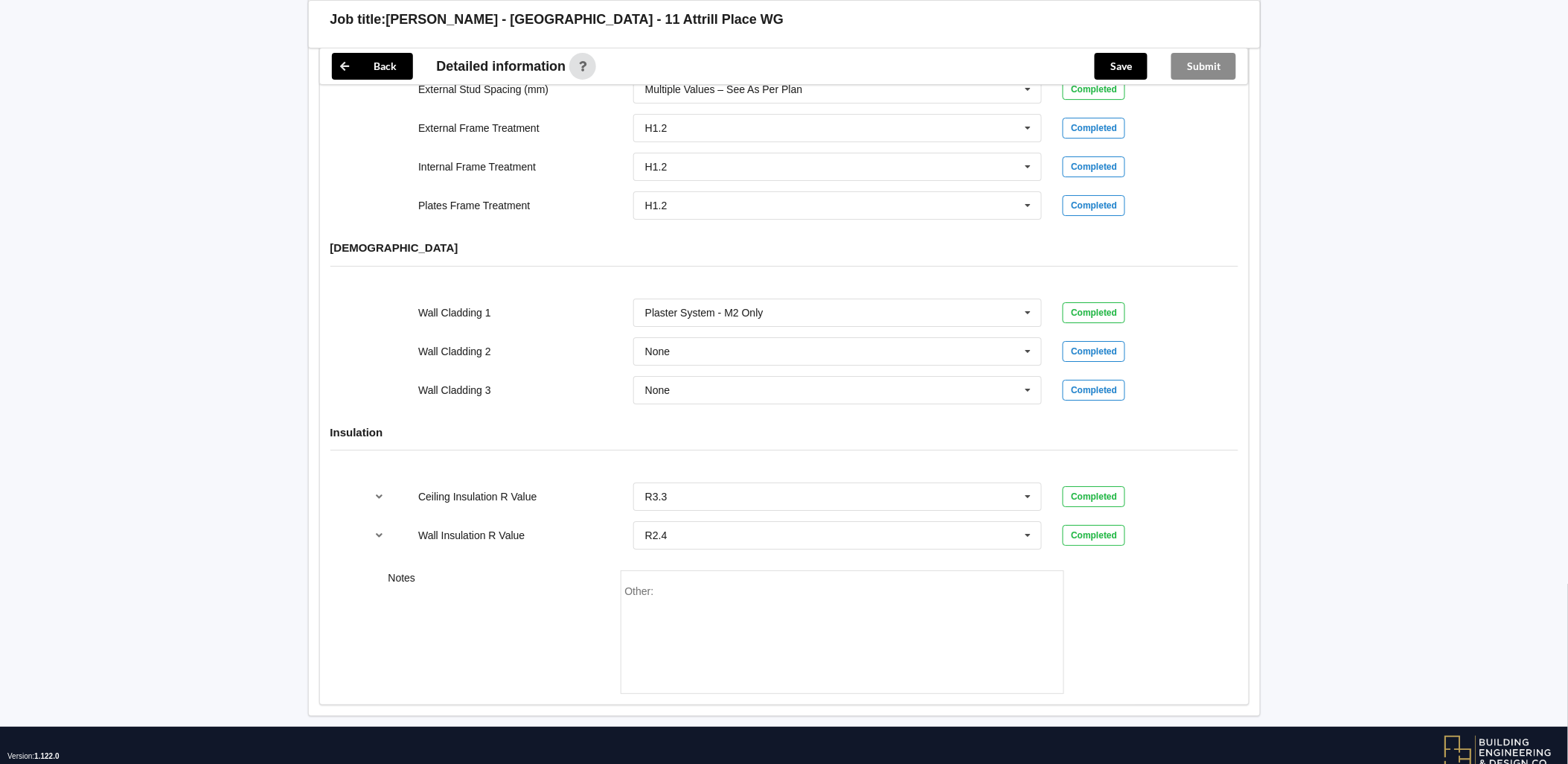
scroll to position [1712, 0]
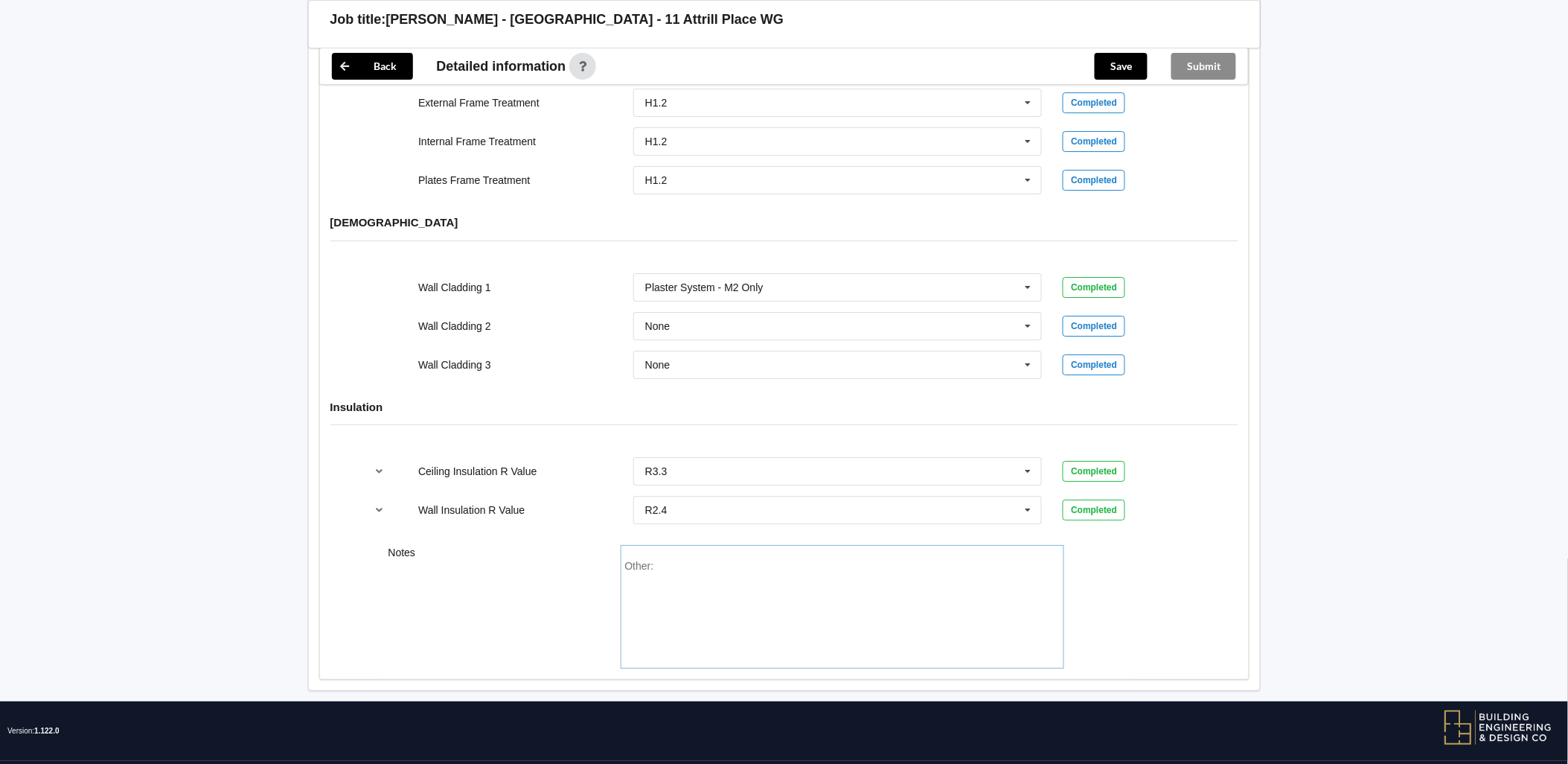
click at [727, 560] on div "Other:" at bounding box center [842, 612] width 434 height 104
drag, startPoint x: 658, startPoint y: 551, endPoint x: 679, endPoint y: 548, distance: 21.2
click at [658, 560] on div "Insulation 2 layers R1.8+R3.3" at bounding box center [724, 565] width 137 height 11
click at [874, 560] on div "Other: Ceiling Insulation 2 layers R1.8+R3.3" at bounding box center [842, 612] width 434 height 104
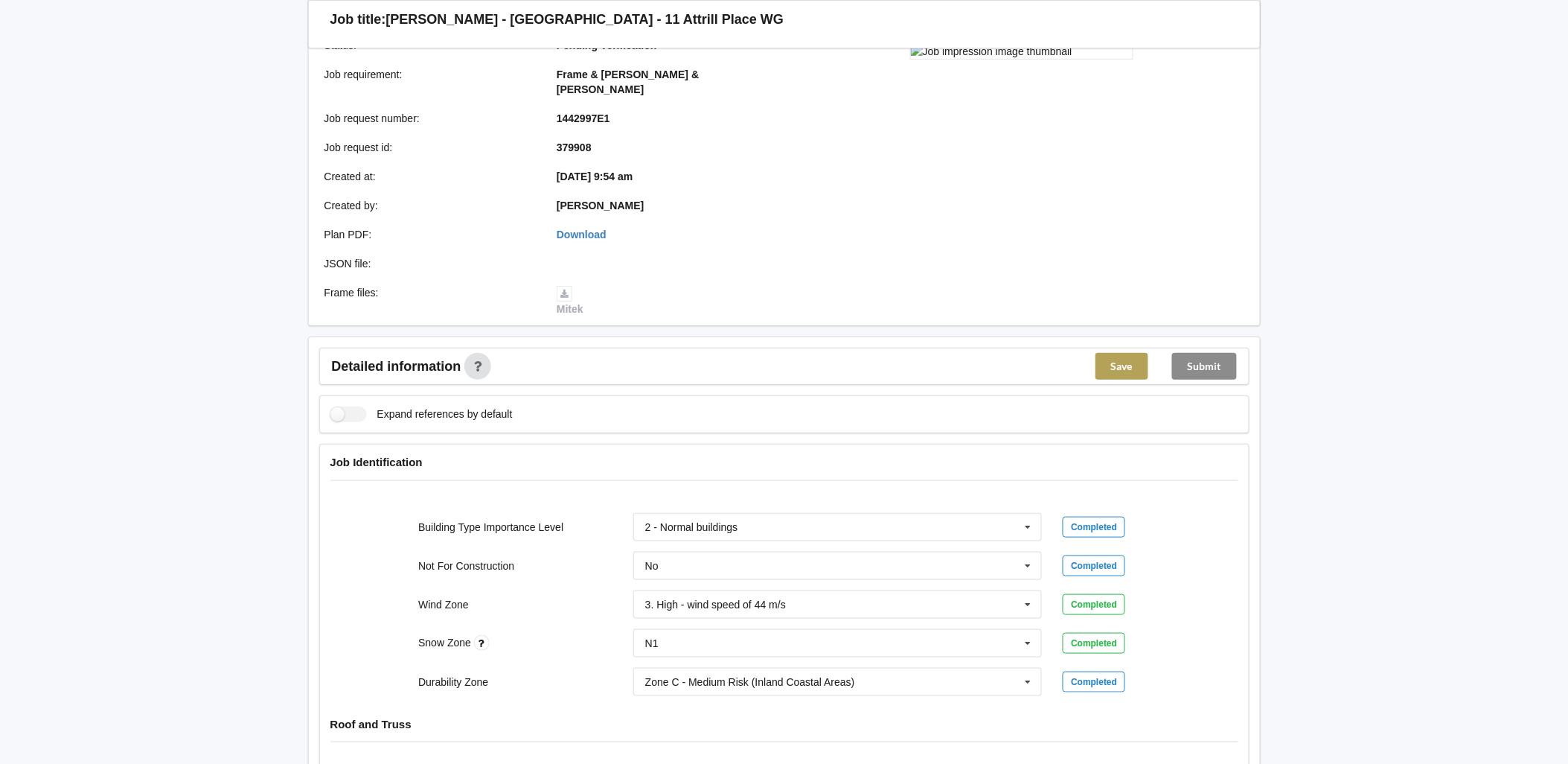
click at [1117, 352] on button "Save" at bounding box center [1122, 366] width 53 height 26
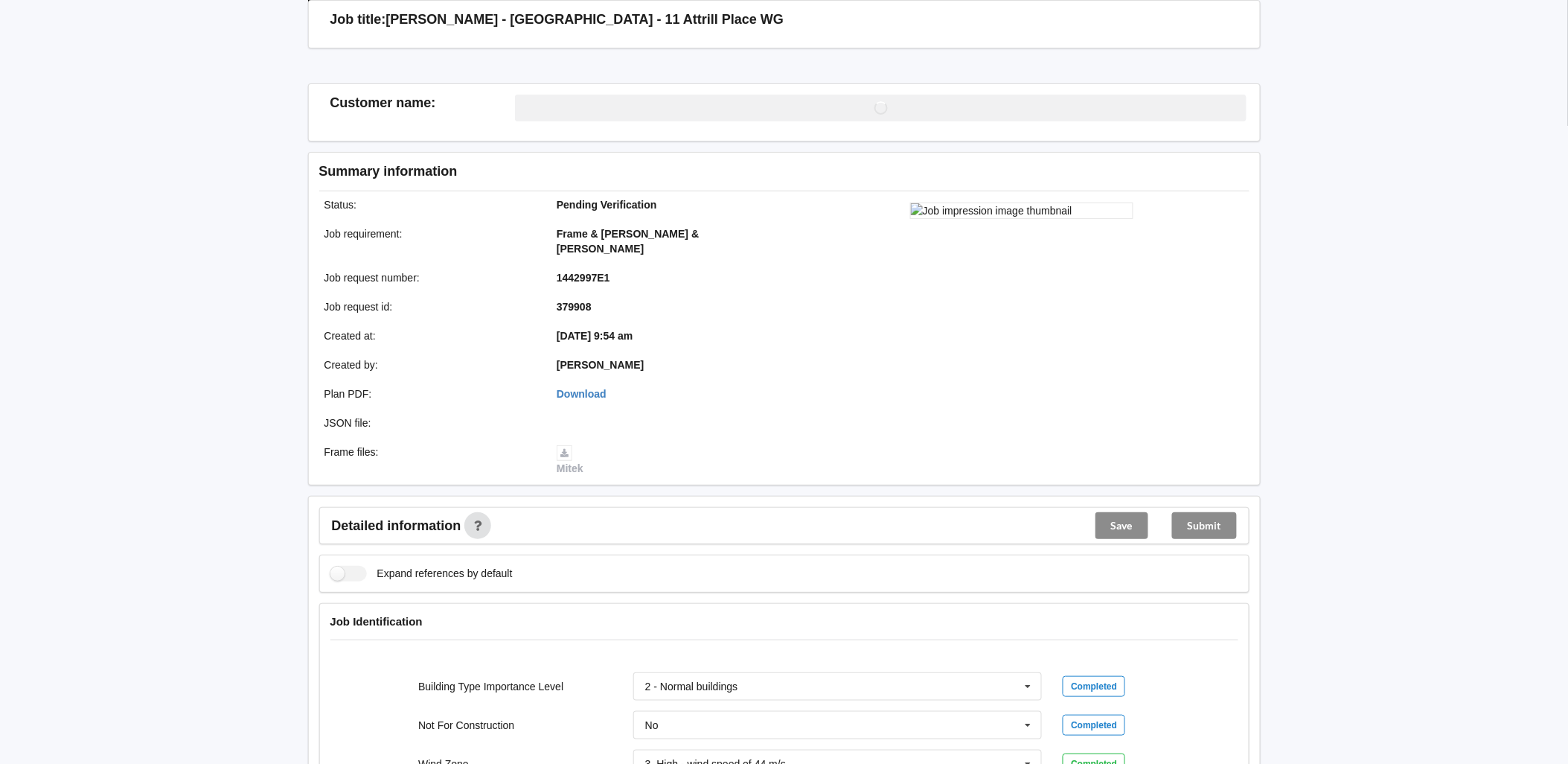
scroll to position [223, 0]
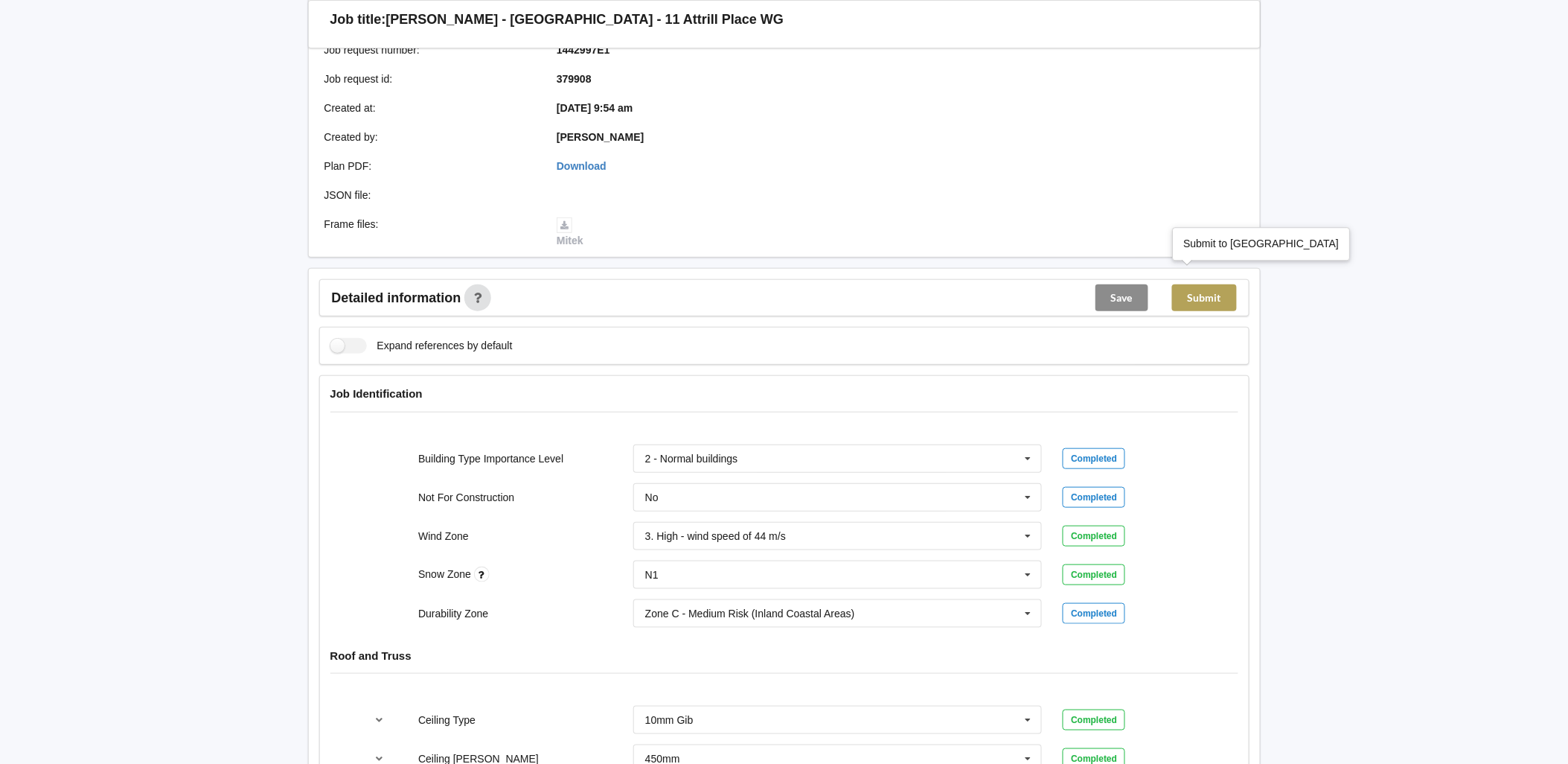
click at [1213, 284] on button "Submit" at bounding box center [1203, 298] width 64 height 26
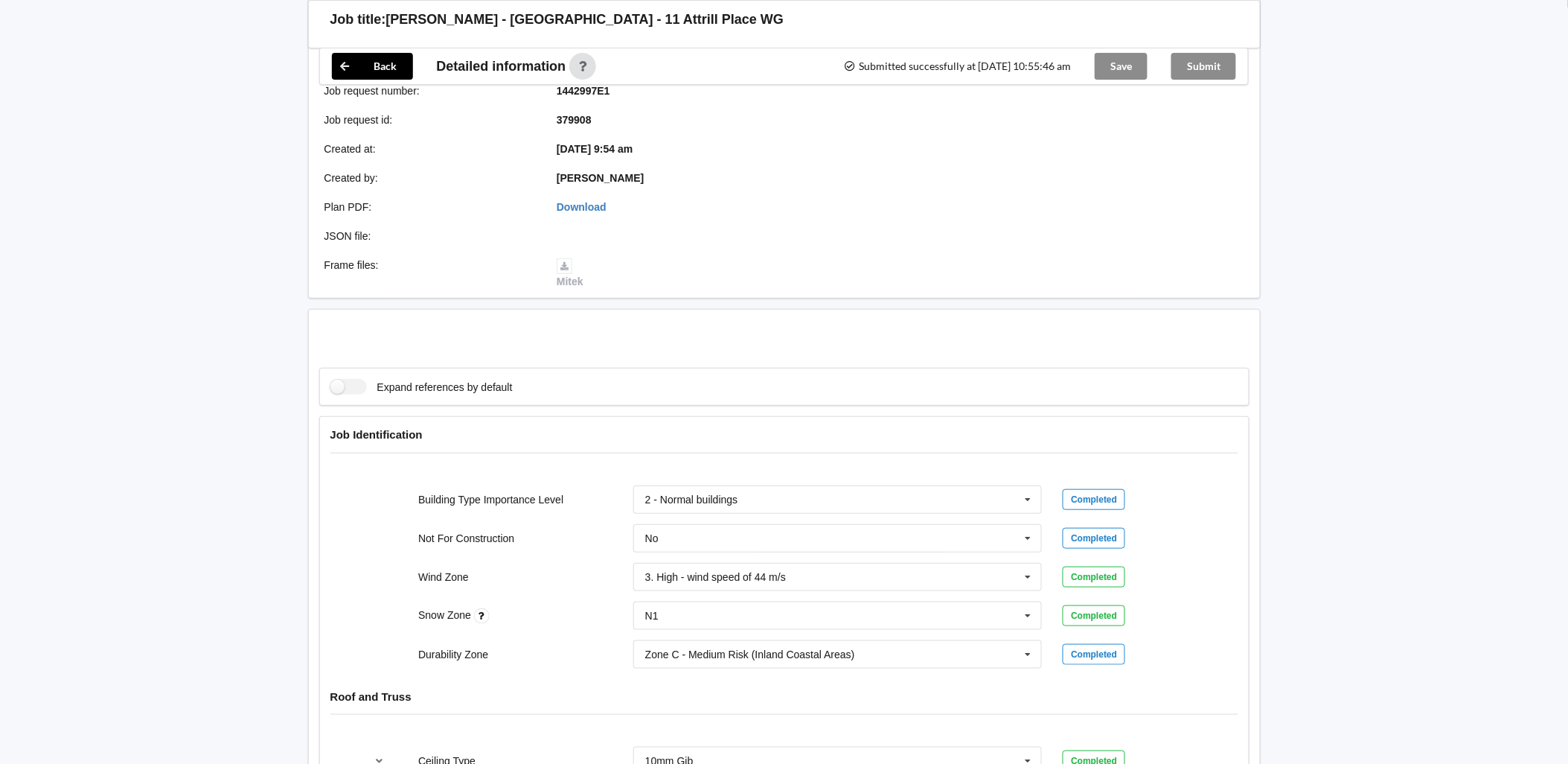
scroll to position [140, 0]
